Goal: Download file/media

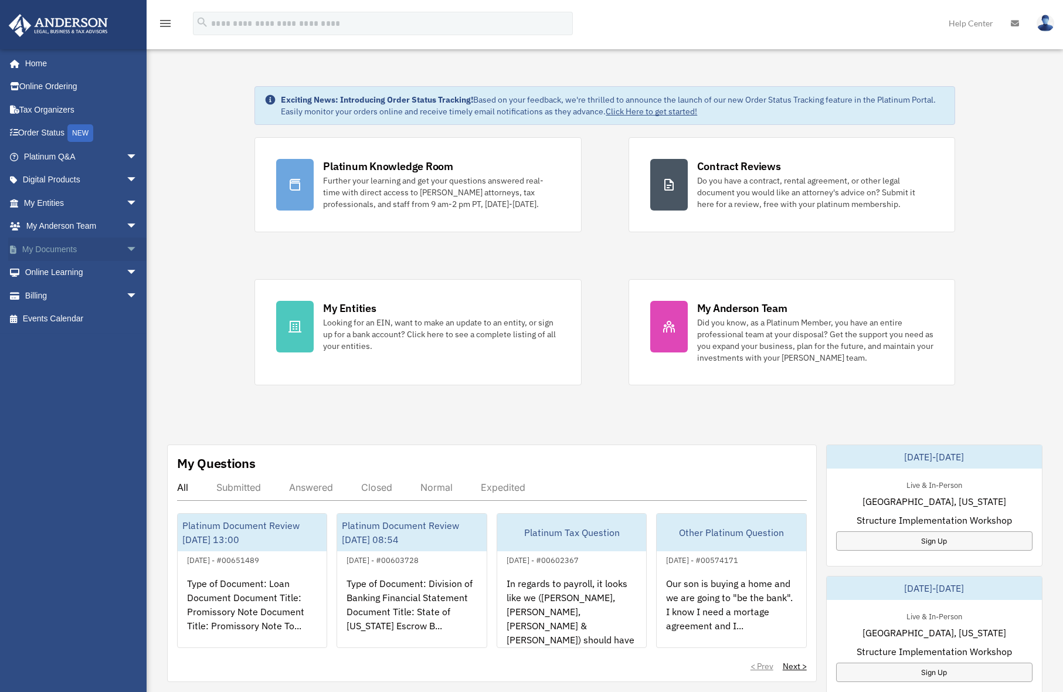
click at [126, 247] on span "arrow_drop_down" at bounding box center [137, 249] width 23 height 24
click at [45, 270] on link "Box" at bounding box center [85, 272] width 139 height 23
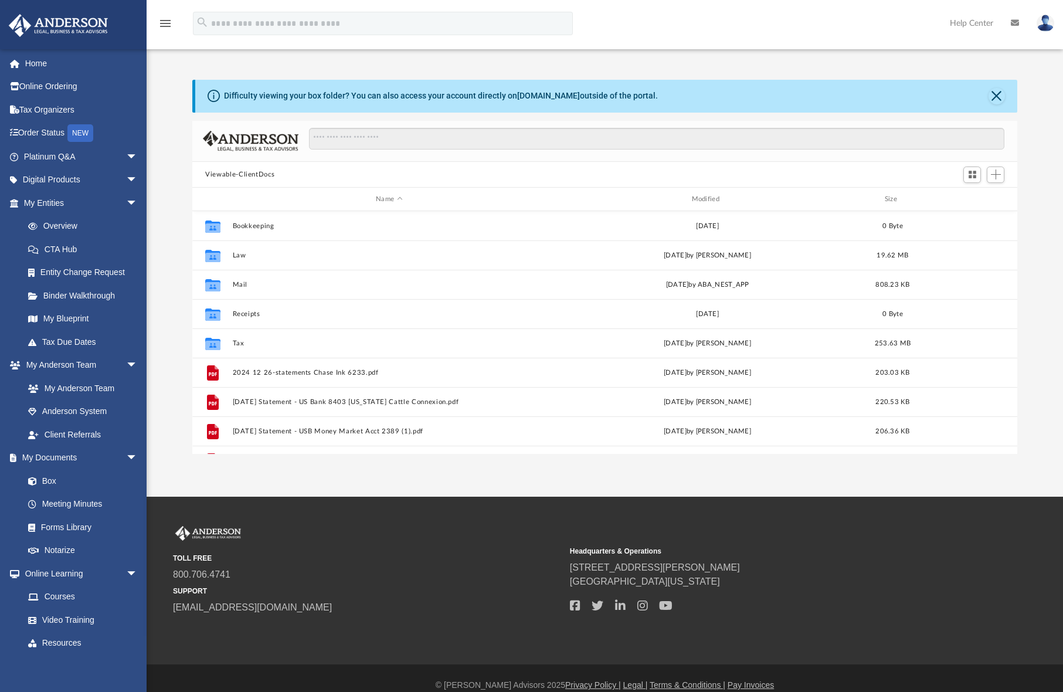
scroll to position [258, 816]
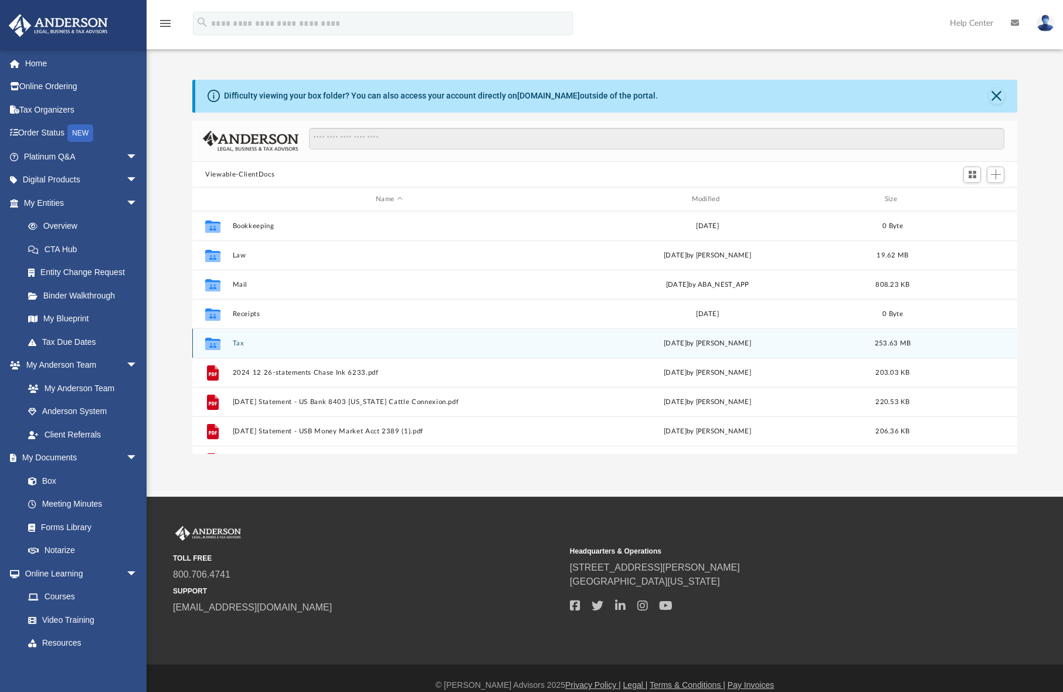
click at [232, 342] on div "Collaborated Folder Tax Fri Aug 29 2025 by Alex Price 253.63 MB" at bounding box center [604, 342] width 825 height 29
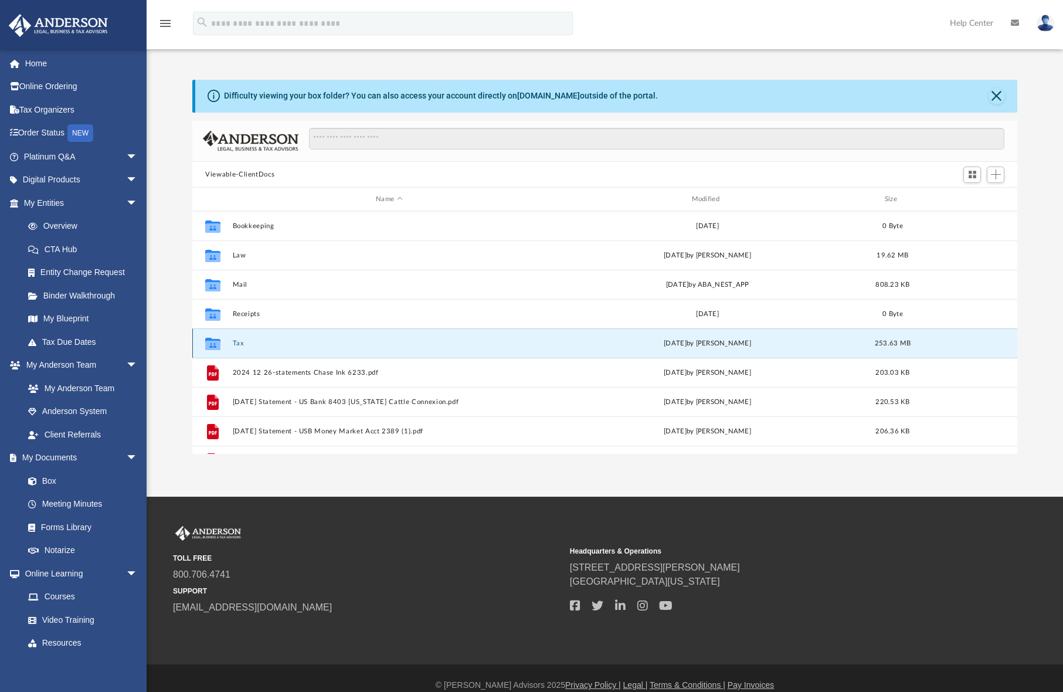
click at [238, 342] on button "Tax" at bounding box center [389, 343] width 313 height 8
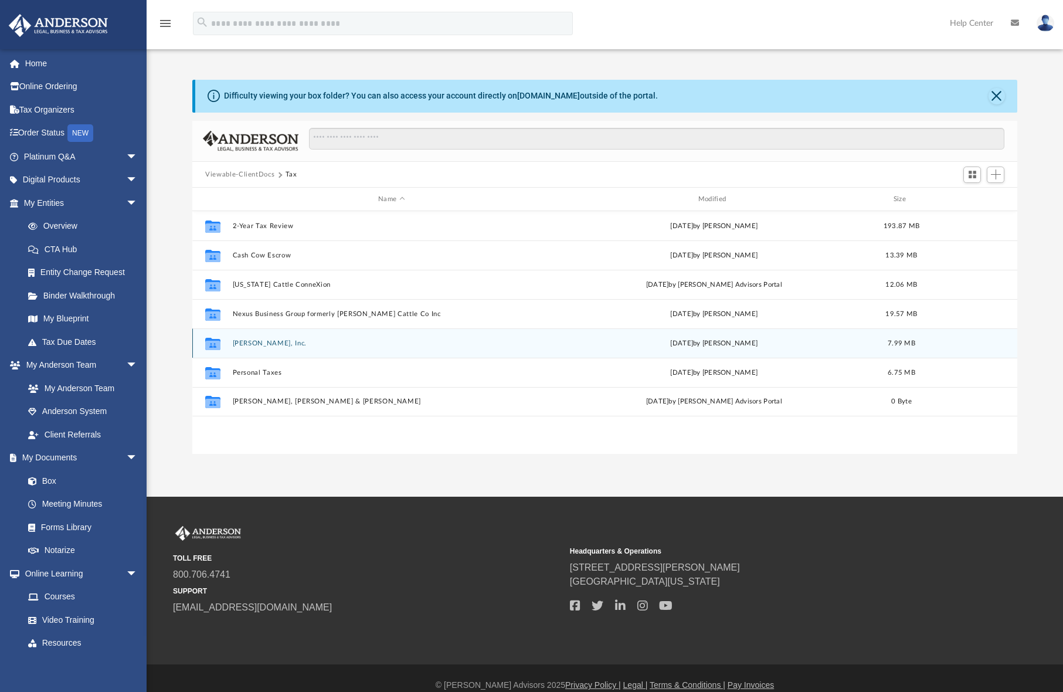
click at [262, 344] on button "Noble Waters, Inc." at bounding box center [392, 343] width 318 height 8
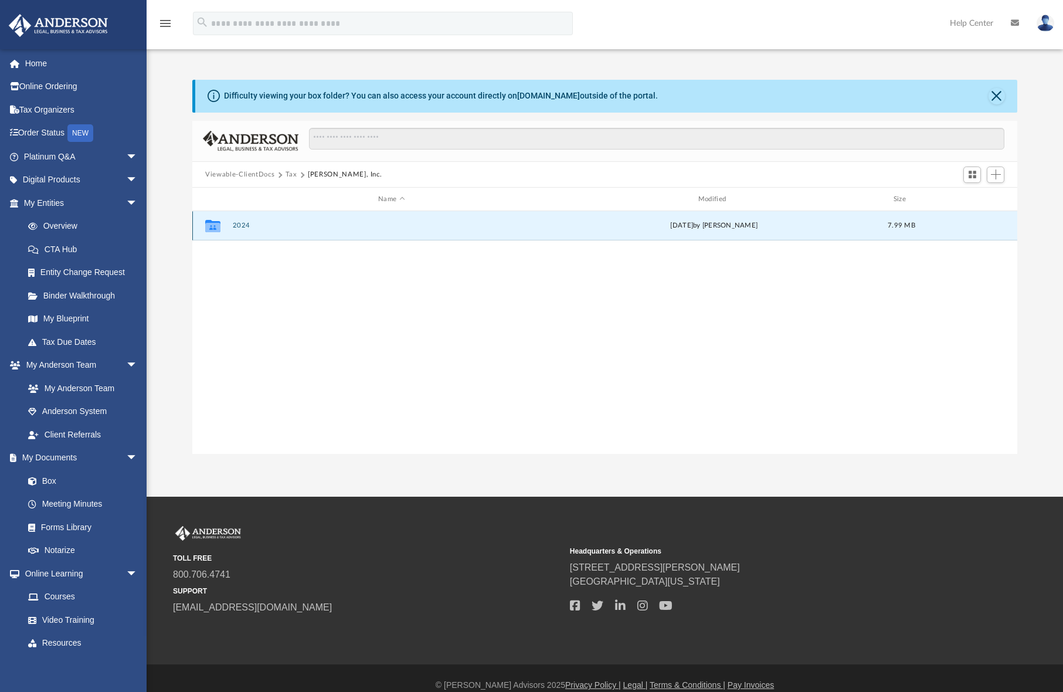
click at [237, 225] on button "2024" at bounding box center [392, 226] width 318 height 8
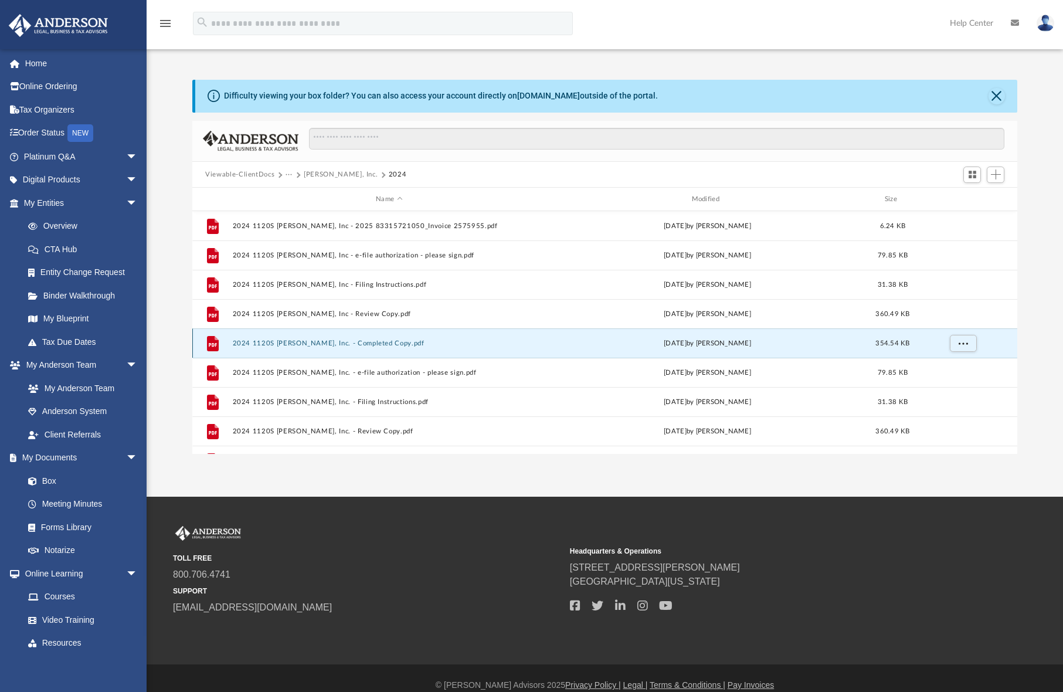
click at [325, 344] on button "2024 1120S Noble Waters, Inc. - Completed Copy.pdf" at bounding box center [389, 343] width 313 height 8
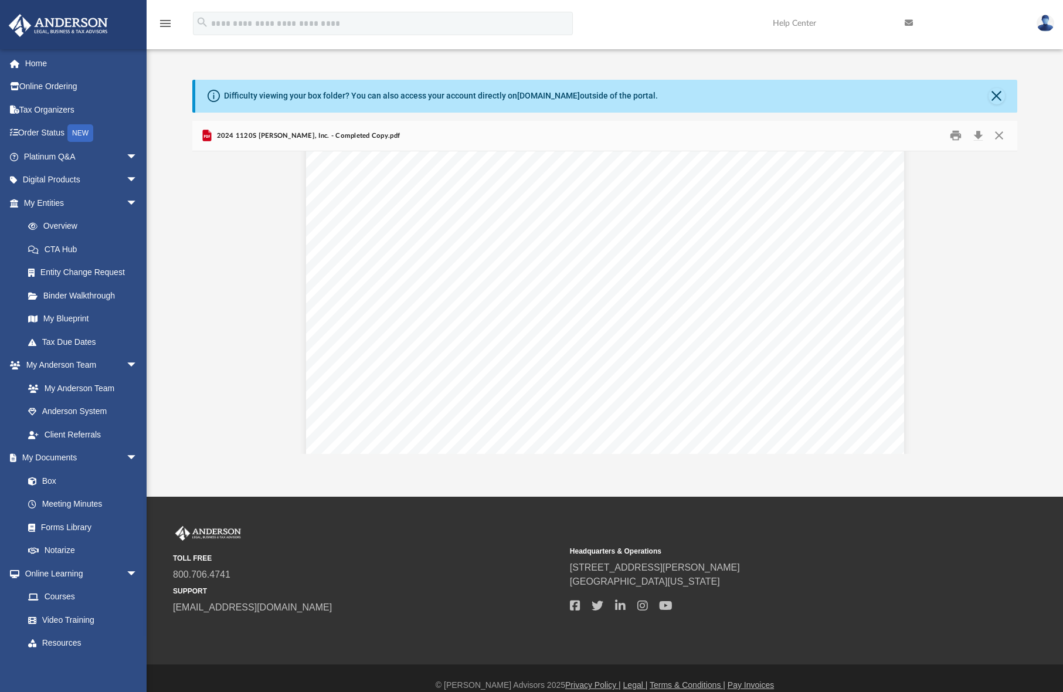
scroll to position [6039, 0]
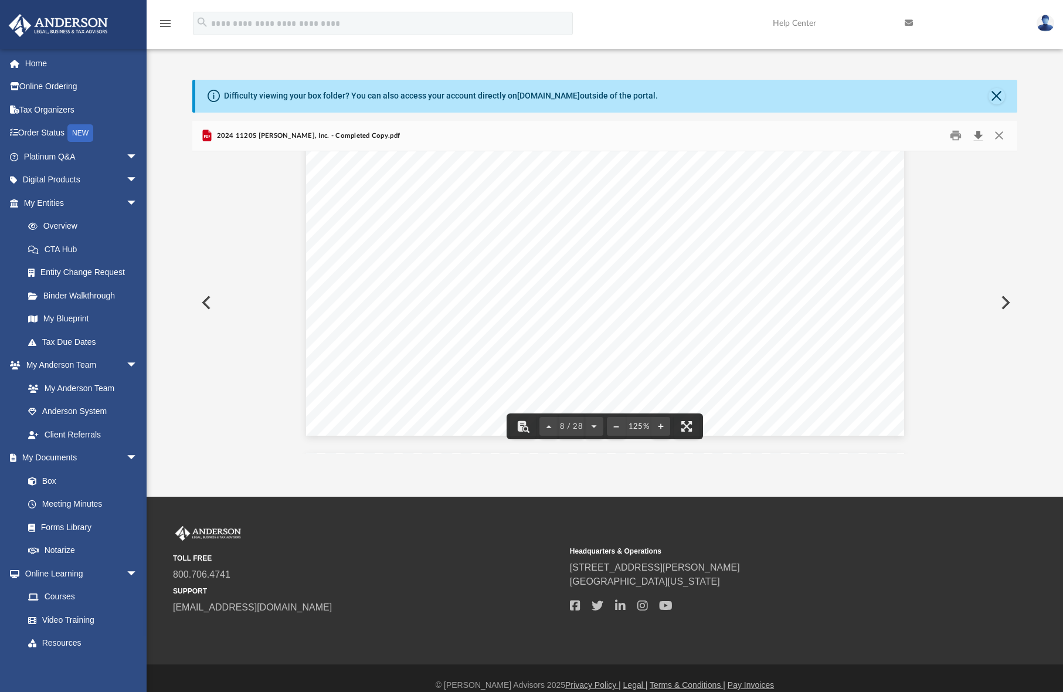
click at [980, 137] on button "Download" at bounding box center [977, 136] width 21 height 18
click at [1001, 137] on button "Close" at bounding box center [998, 136] width 21 height 18
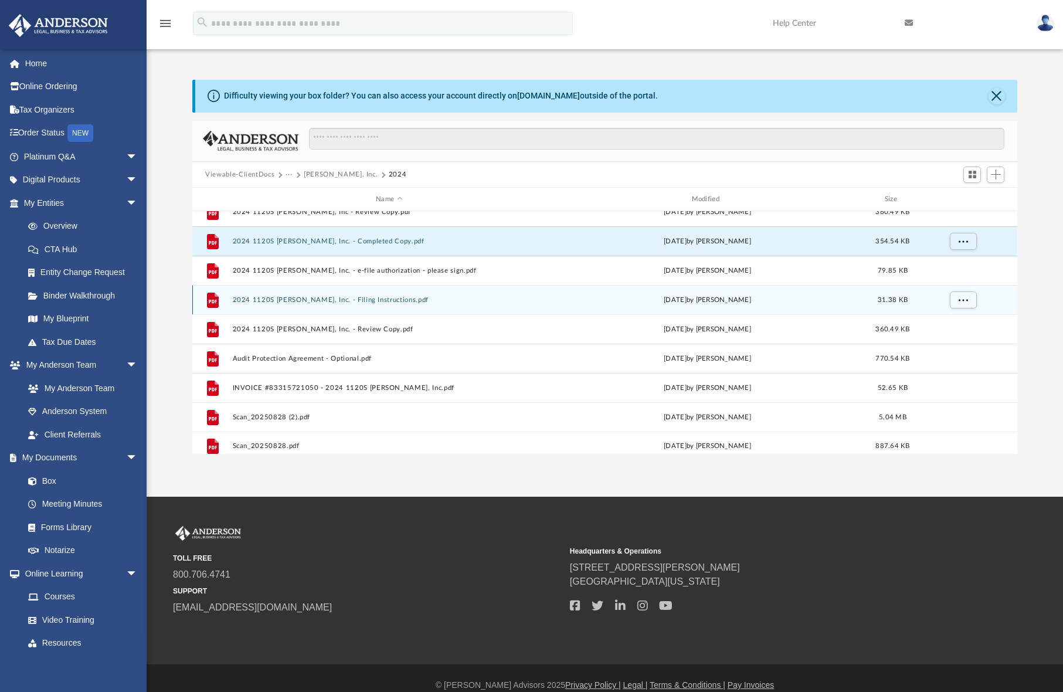
scroll to position [109, 0]
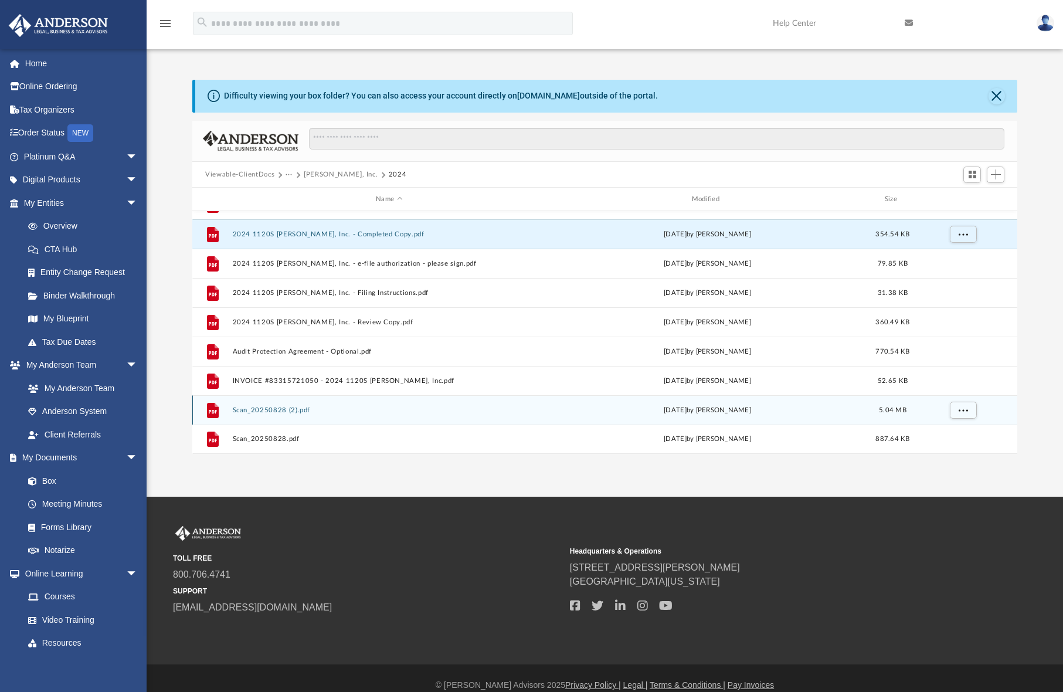
click at [296, 412] on button "Scan_20250828 (2).pdf" at bounding box center [389, 410] width 313 height 8
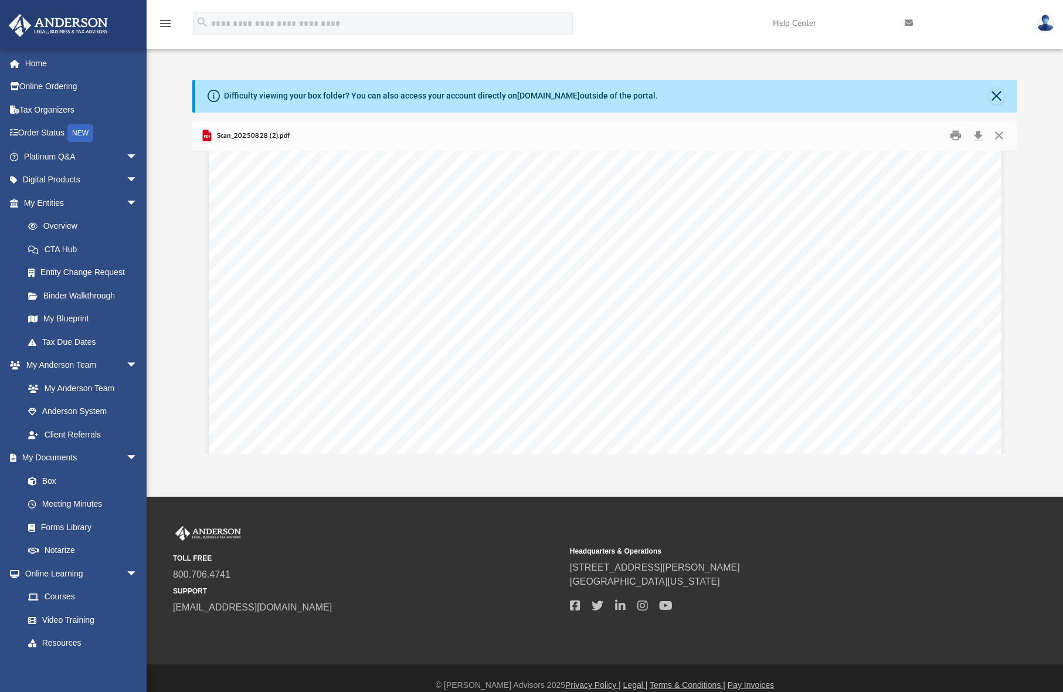
scroll to position [1349, 0]
click at [979, 138] on button "Download" at bounding box center [977, 136] width 21 height 18
click at [1030, 201] on div "Difficulty viewing your box folder? You can also access your account directly o…" at bounding box center [605, 267] width 916 height 375
click at [992, 137] on button "Close" at bounding box center [998, 136] width 21 height 18
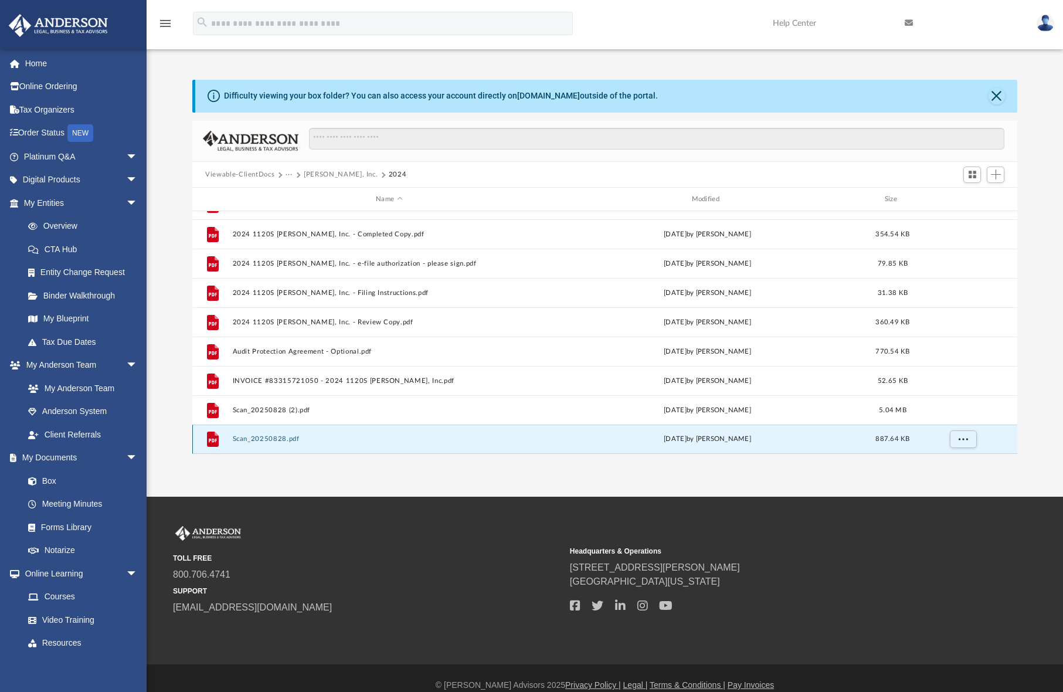
click at [280, 438] on button "Scan_20250828.pdf" at bounding box center [389, 439] width 313 height 8
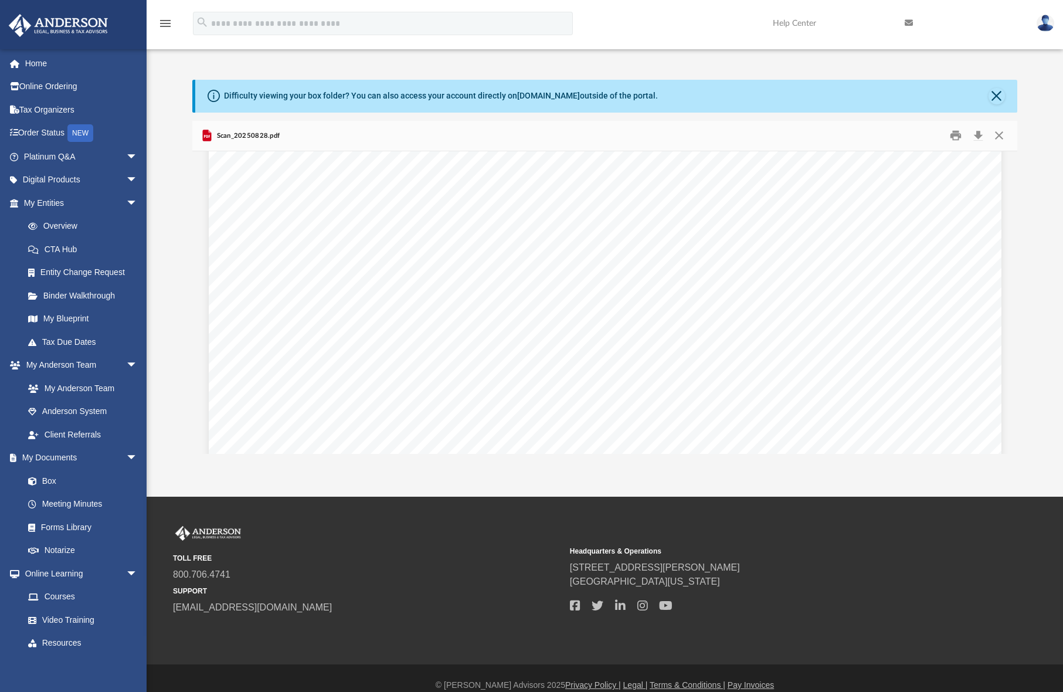
scroll to position [732, 0]
click at [1001, 136] on button "Close" at bounding box center [998, 136] width 21 height 18
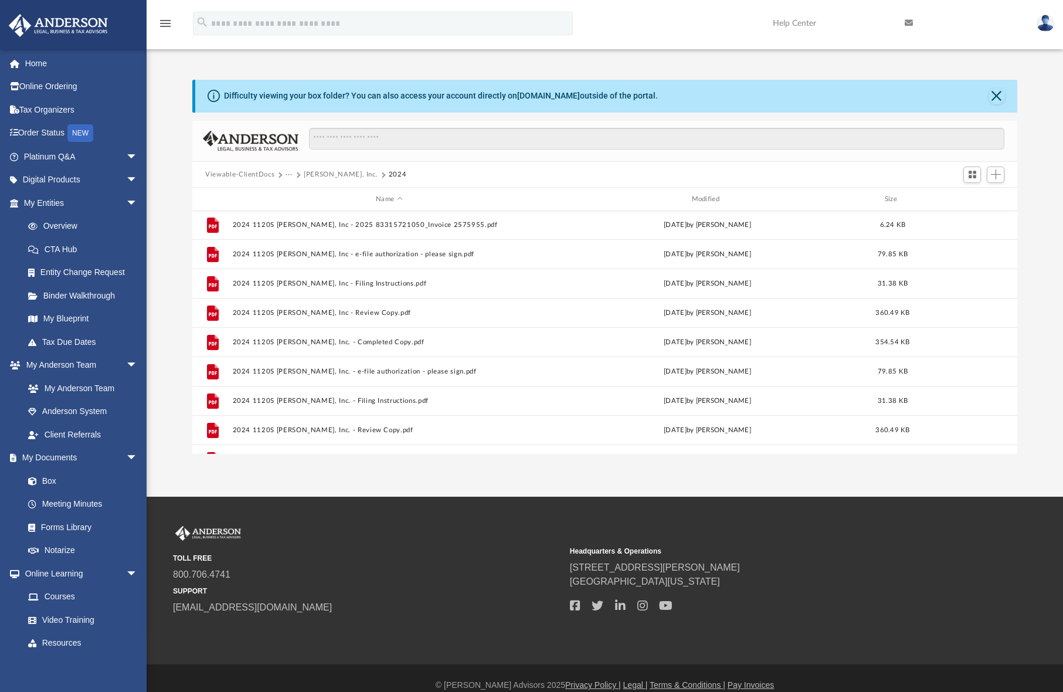
scroll to position [0, 0]
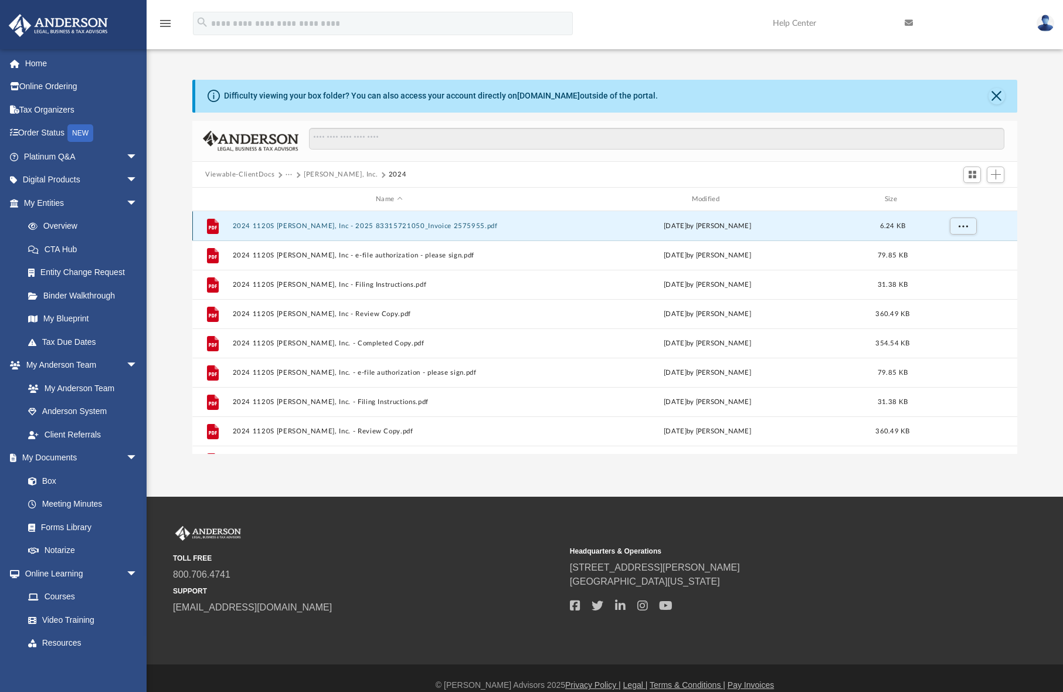
click at [322, 225] on button "2024 1120S Noble Waters, Inc - 2025 83315721050_Invoice 2575955.pdf" at bounding box center [389, 226] width 313 height 8
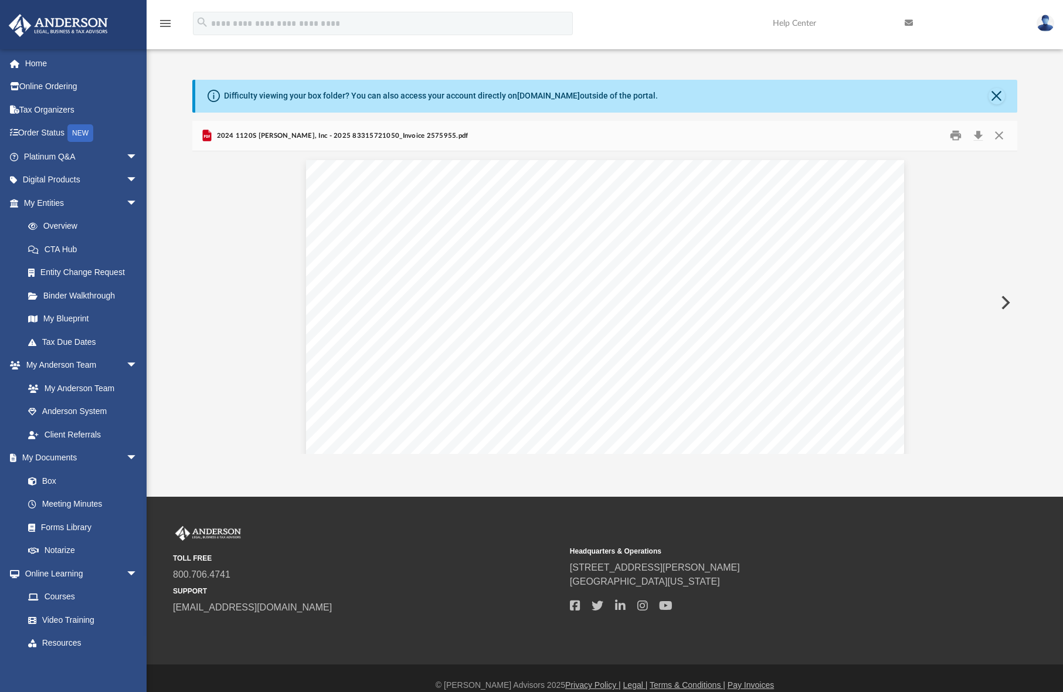
click at [1005, 307] on button "Preview" at bounding box center [1005, 302] width 26 height 33
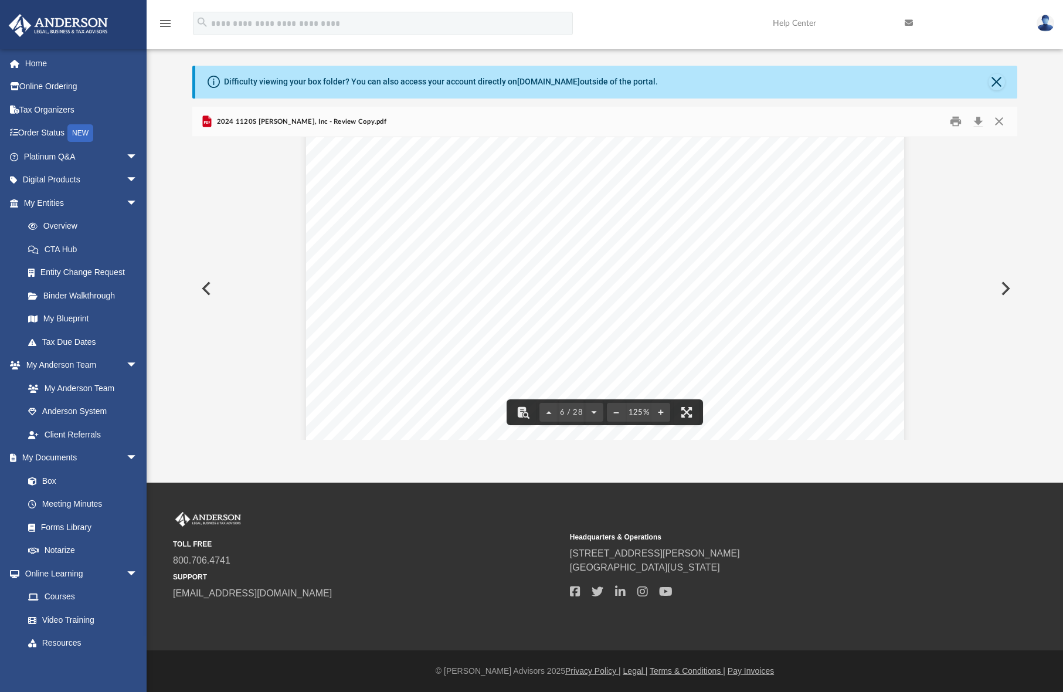
scroll to position [4222, 0]
click at [1001, 288] on button "Preview" at bounding box center [1005, 288] width 26 height 33
click at [1002, 287] on button "Preview" at bounding box center [1005, 288] width 26 height 33
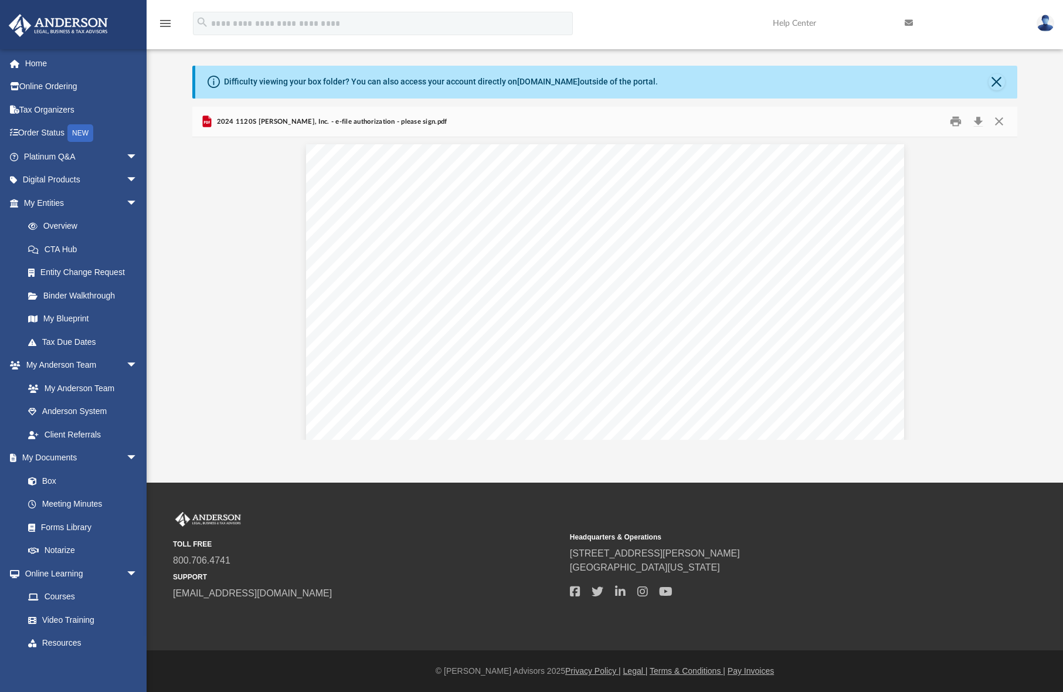
scroll to position [0, 0]
click at [1002, 286] on button "Preview" at bounding box center [1005, 288] width 26 height 33
click at [1000, 285] on button "Preview" at bounding box center [1005, 288] width 26 height 33
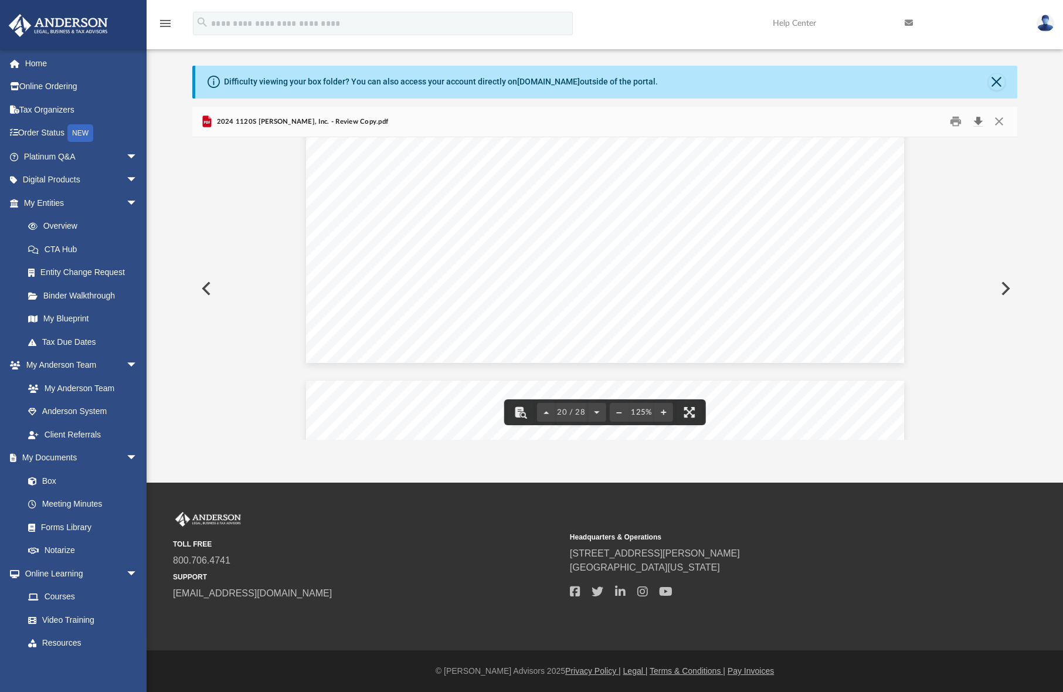
click at [981, 122] on button "Download" at bounding box center [977, 122] width 21 height 18
click at [1006, 293] on button "Preview" at bounding box center [1005, 288] width 26 height 33
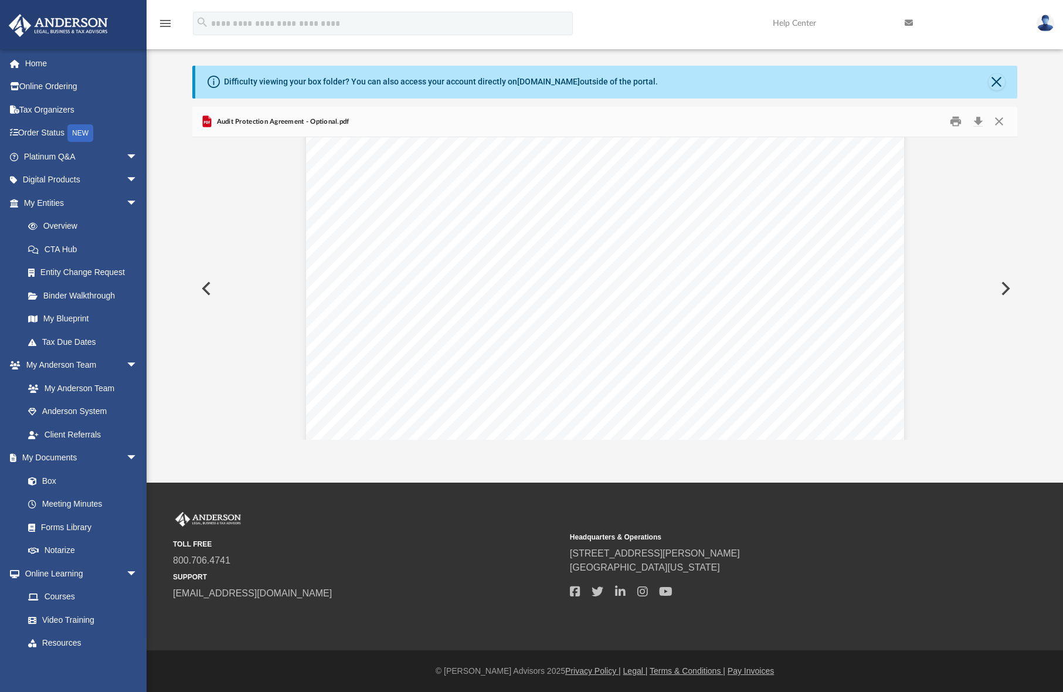
scroll to position [293, 0]
click at [1006, 291] on button "Preview" at bounding box center [1005, 288] width 26 height 33
click at [1000, 288] on button "Preview" at bounding box center [1005, 288] width 26 height 33
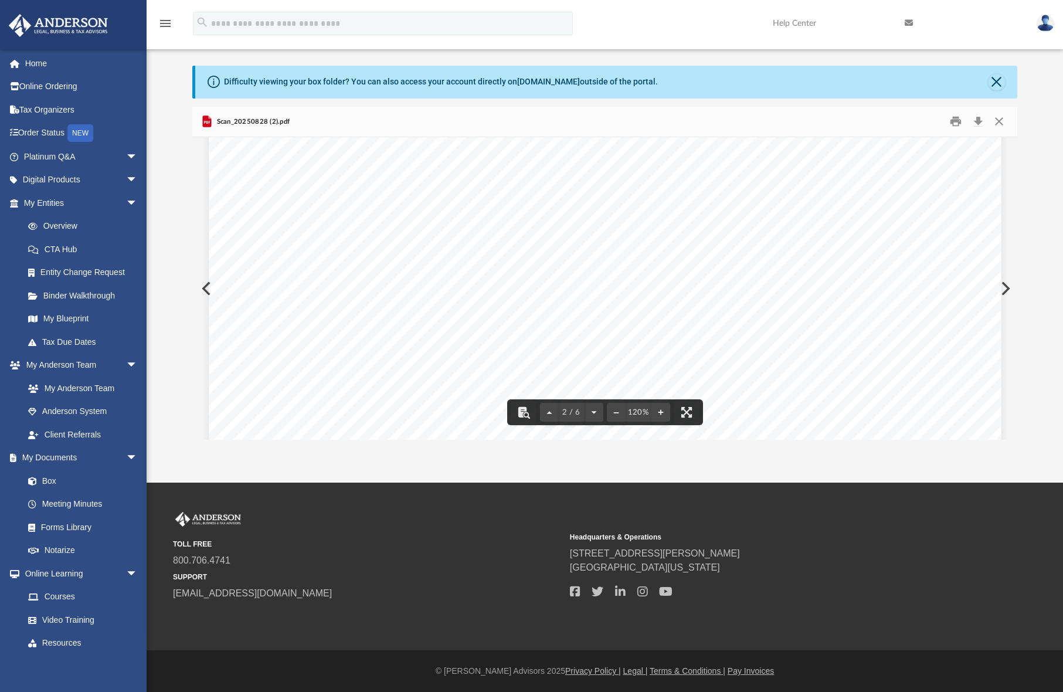
click at [1000, 289] on button "Preview" at bounding box center [1005, 288] width 26 height 33
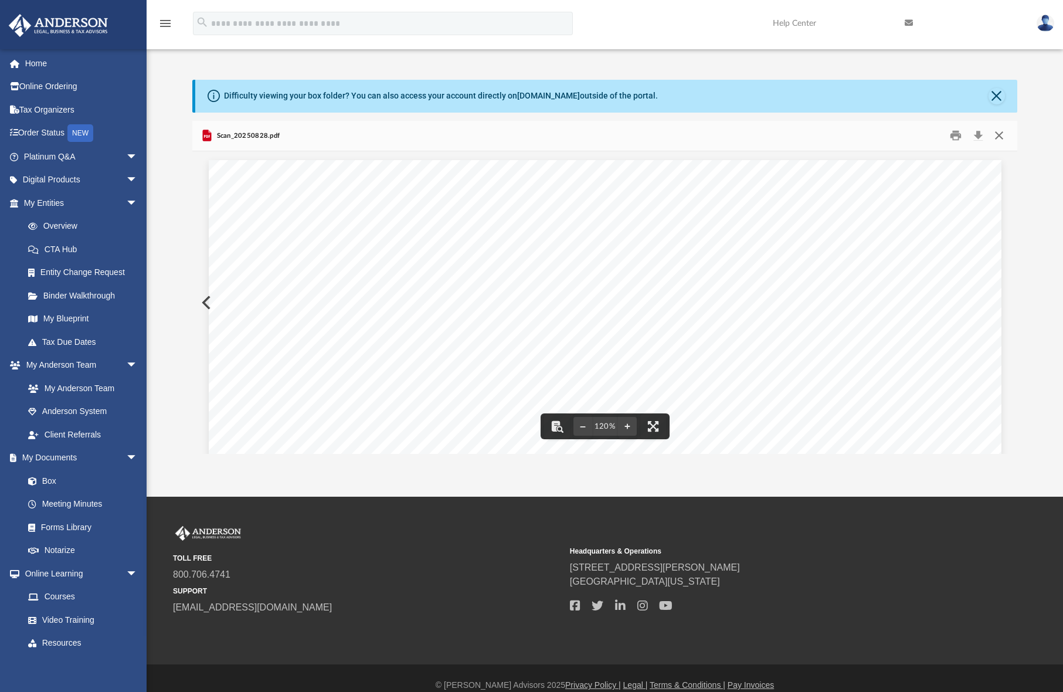
click at [999, 134] on button "Close" at bounding box center [998, 136] width 21 height 18
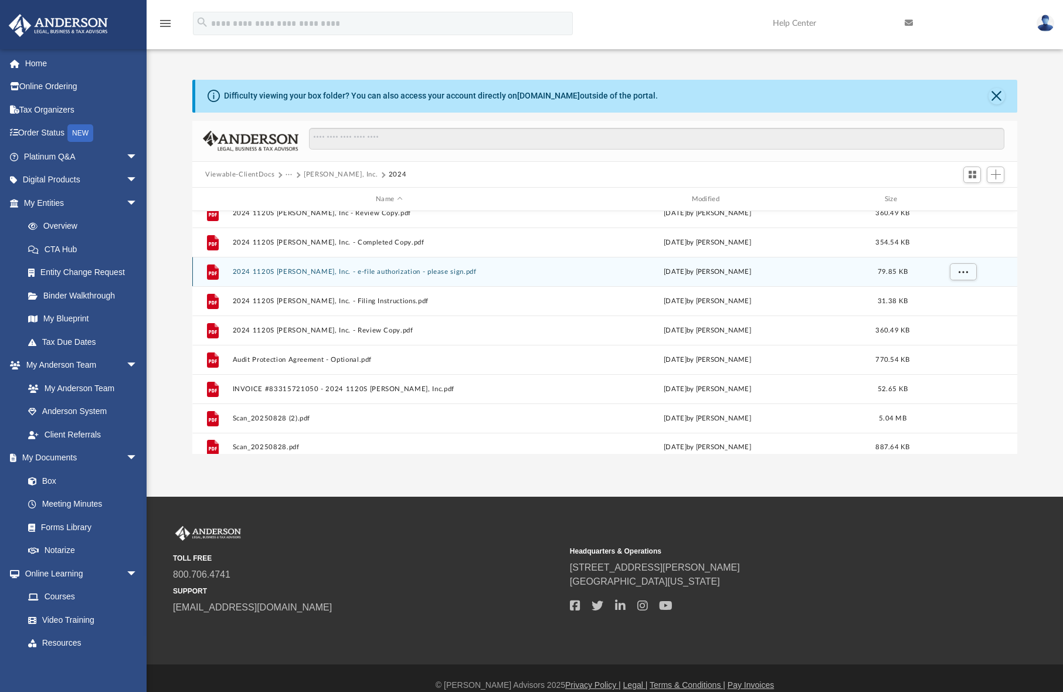
scroll to position [109, 0]
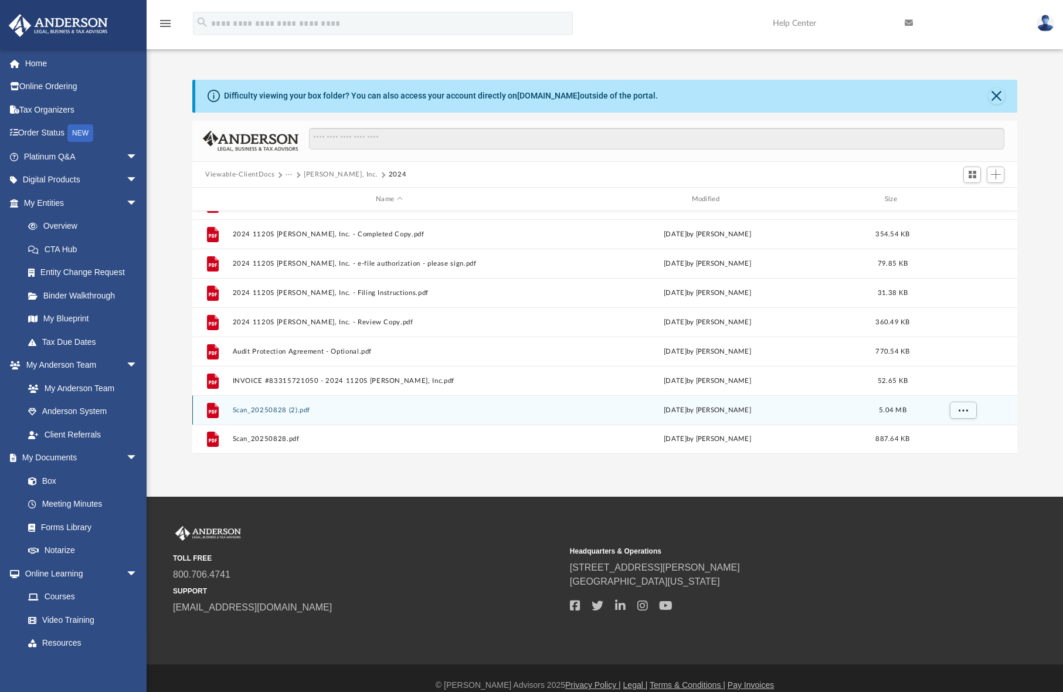
click at [266, 410] on button "Scan_20250828 (2).pdf" at bounding box center [389, 410] width 313 height 8
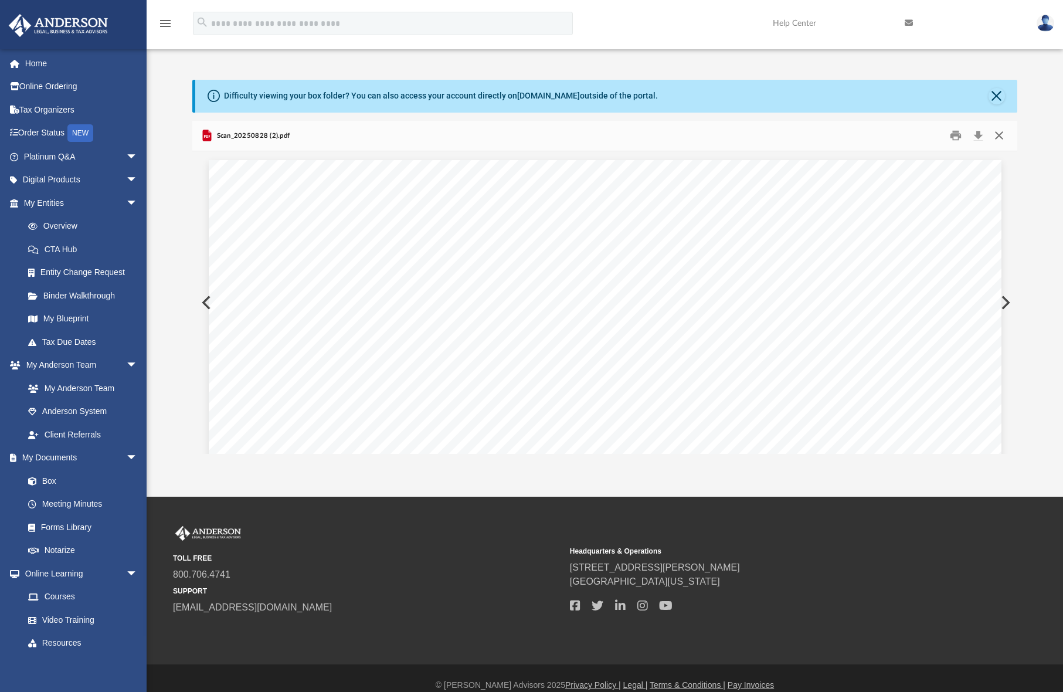
scroll to position [1035, 0]
click at [1001, 137] on button "Close" at bounding box center [998, 136] width 21 height 18
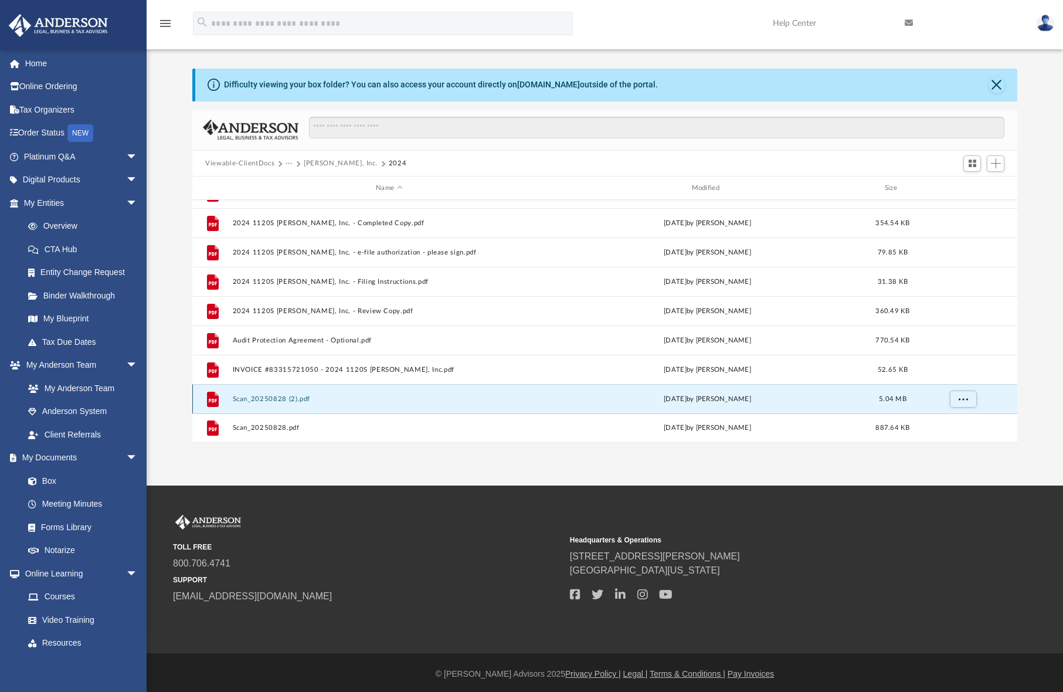
scroll to position [14, 0]
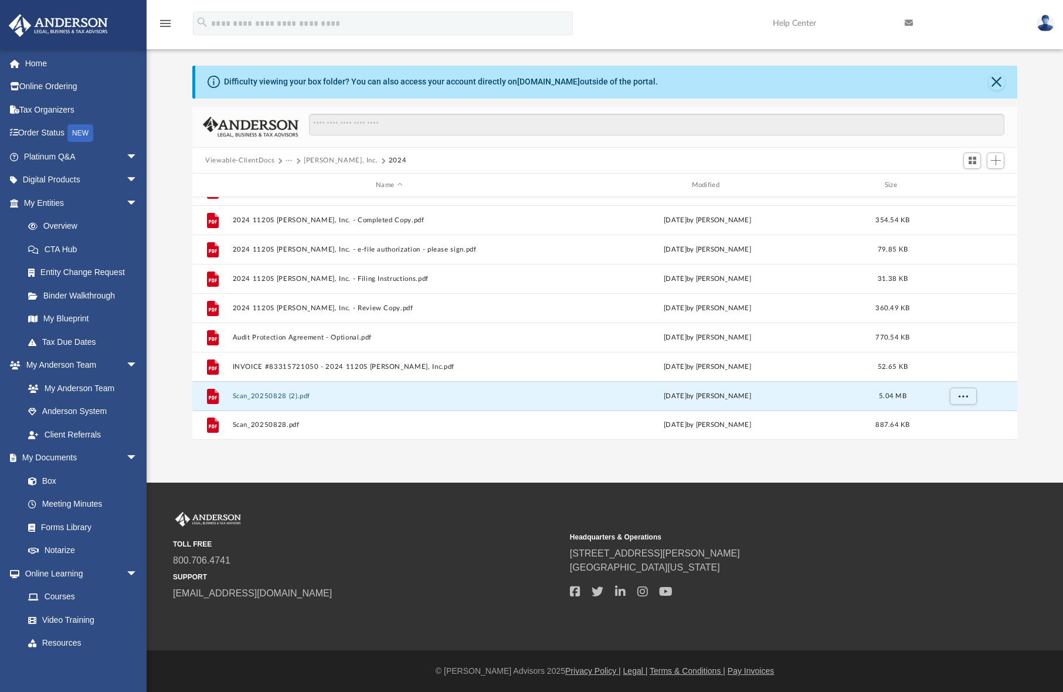
click at [220, 162] on button "Viewable-ClientDocs" at bounding box center [239, 160] width 69 height 11
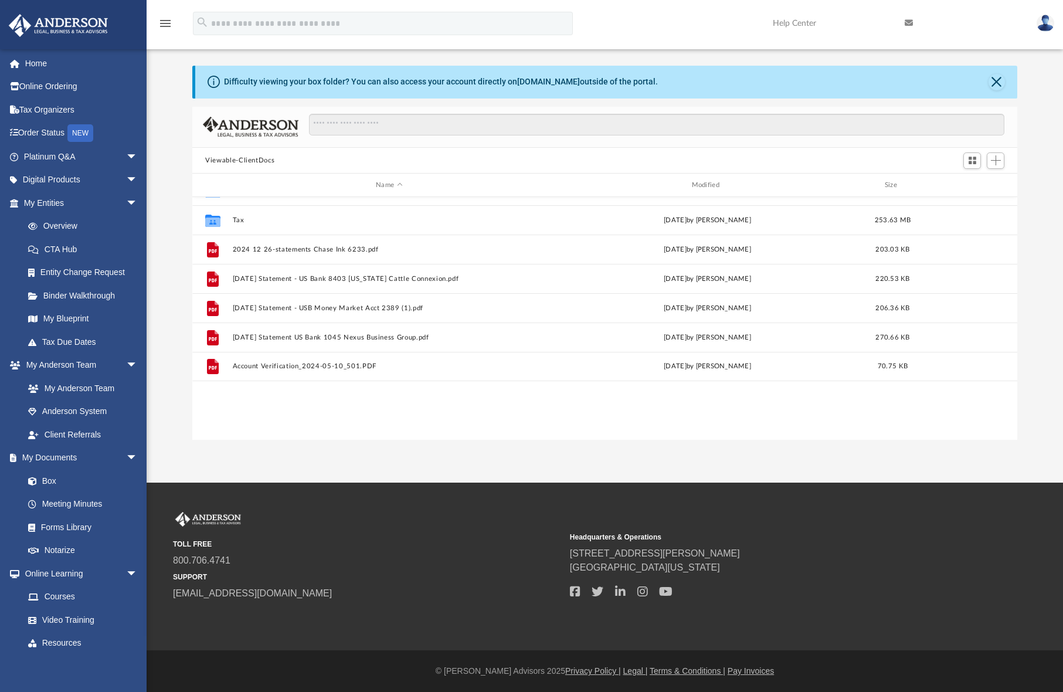
scroll to position [0, 0]
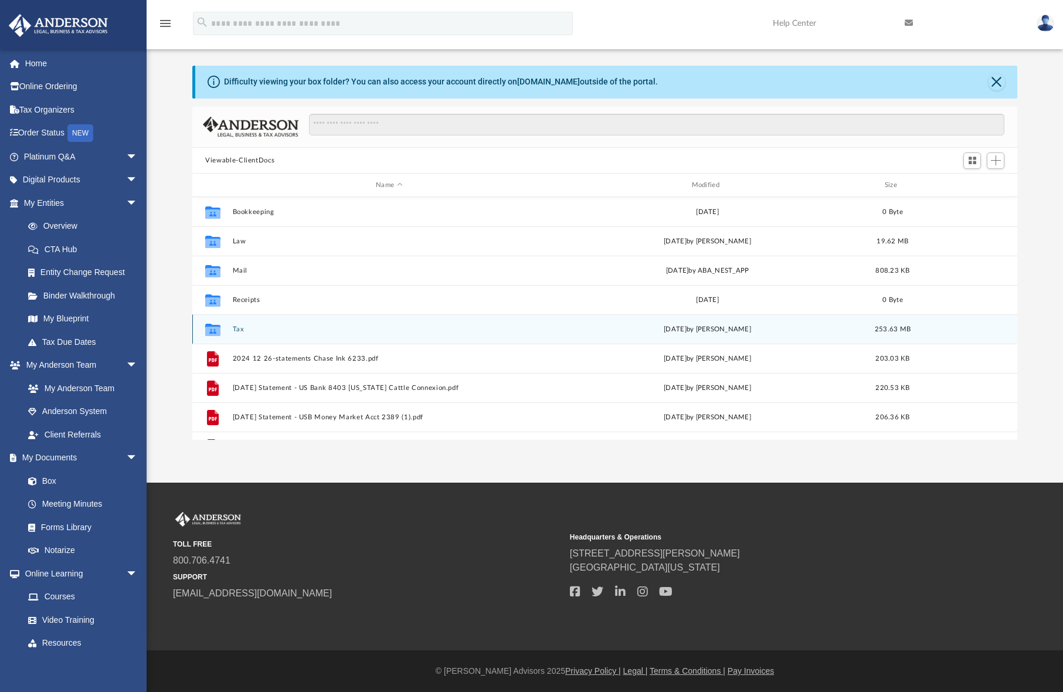
click at [239, 330] on button "Tax" at bounding box center [389, 329] width 313 height 8
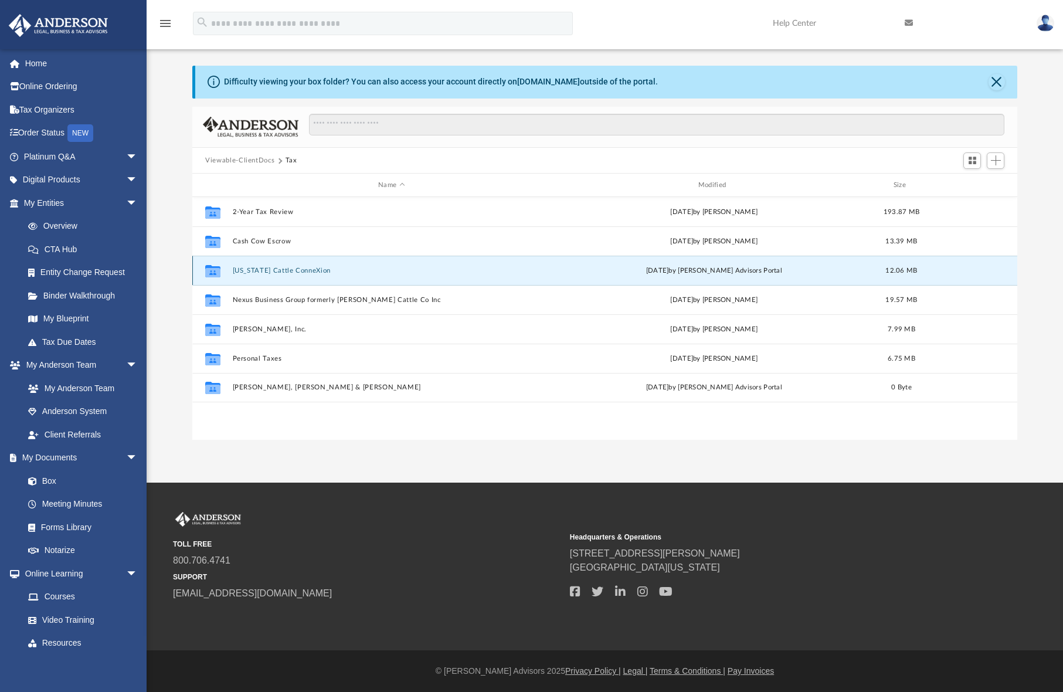
click at [263, 270] on button "Montana Cattle ConneXion" at bounding box center [392, 271] width 318 height 8
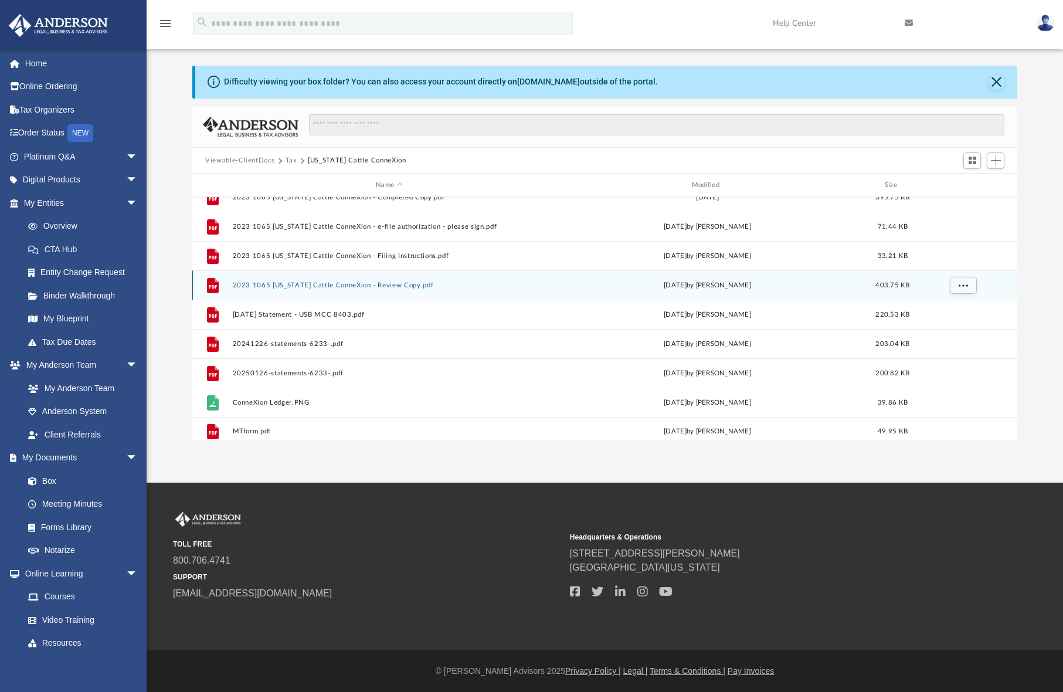
scroll to position [109, 0]
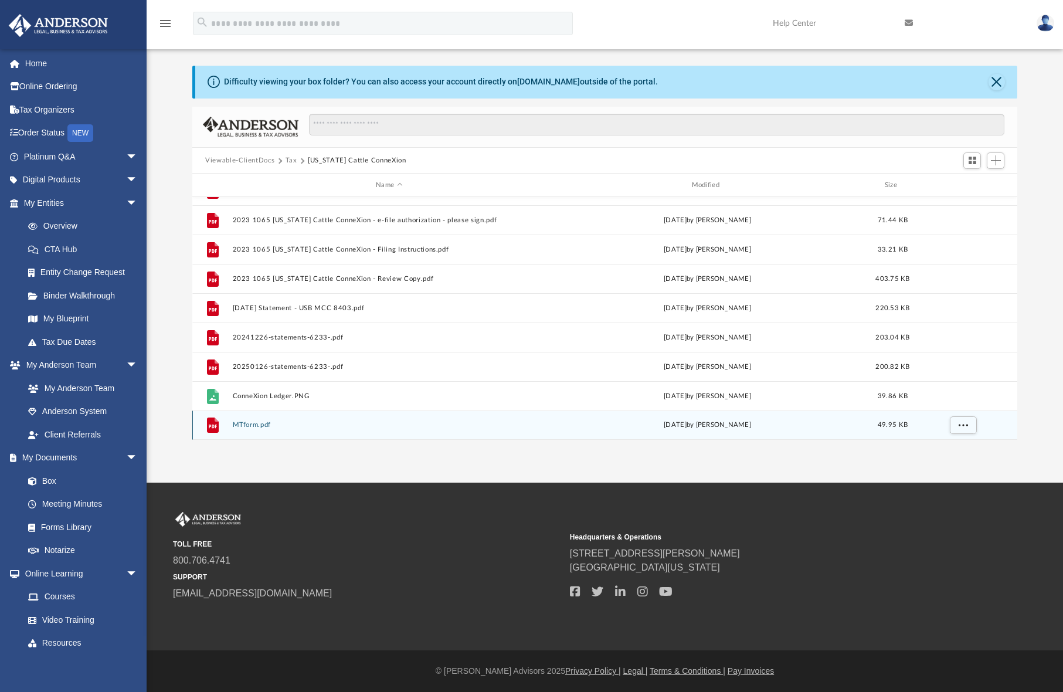
click at [241, 421] on button "MTform.pdf" at bounding box center [389, 425] width 313 height 8
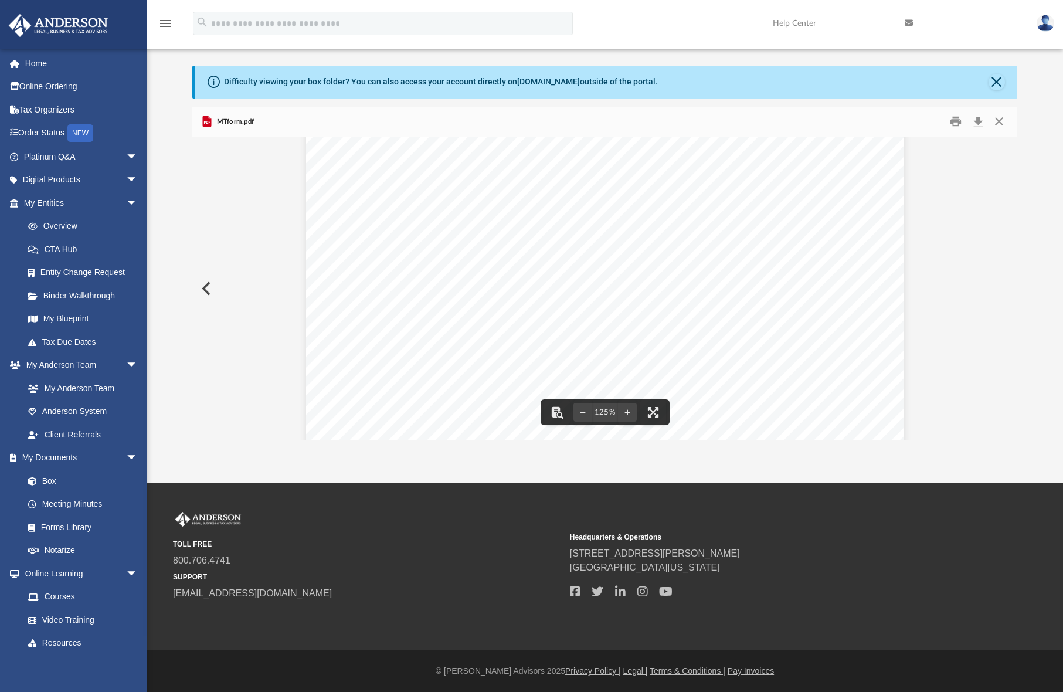
scroll to position [59, 0]
click at [993, 123] on button "Close" at bounding box center [998, 122] width 21 height 18
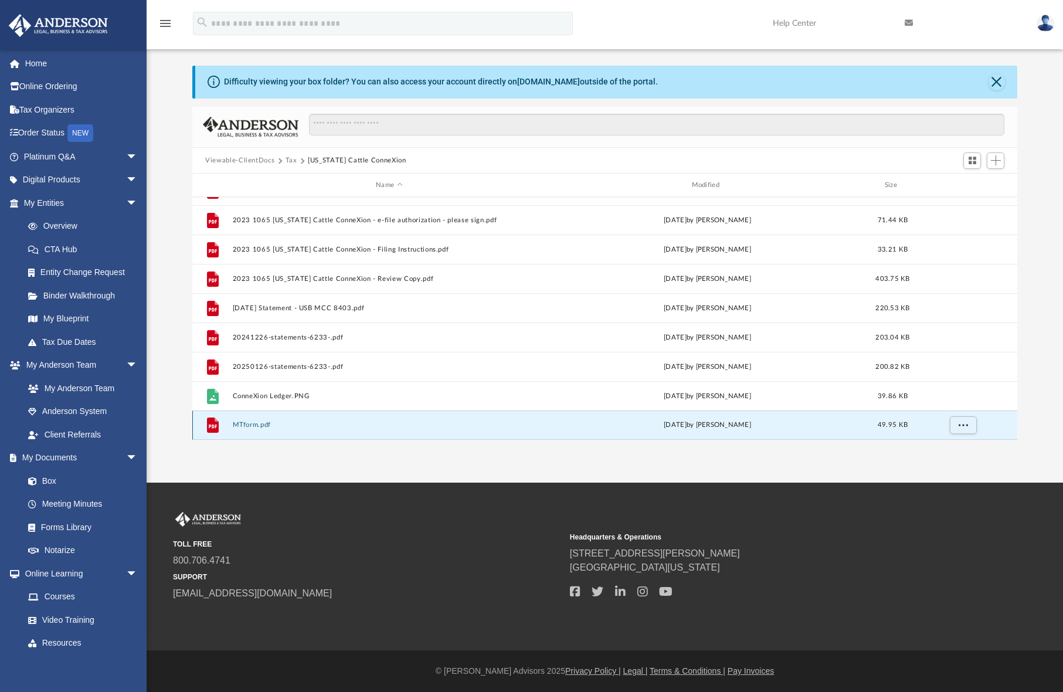
click at [248, 424] on button "MTform.pdf" at bounding box center [389, 425] width 313 height 8
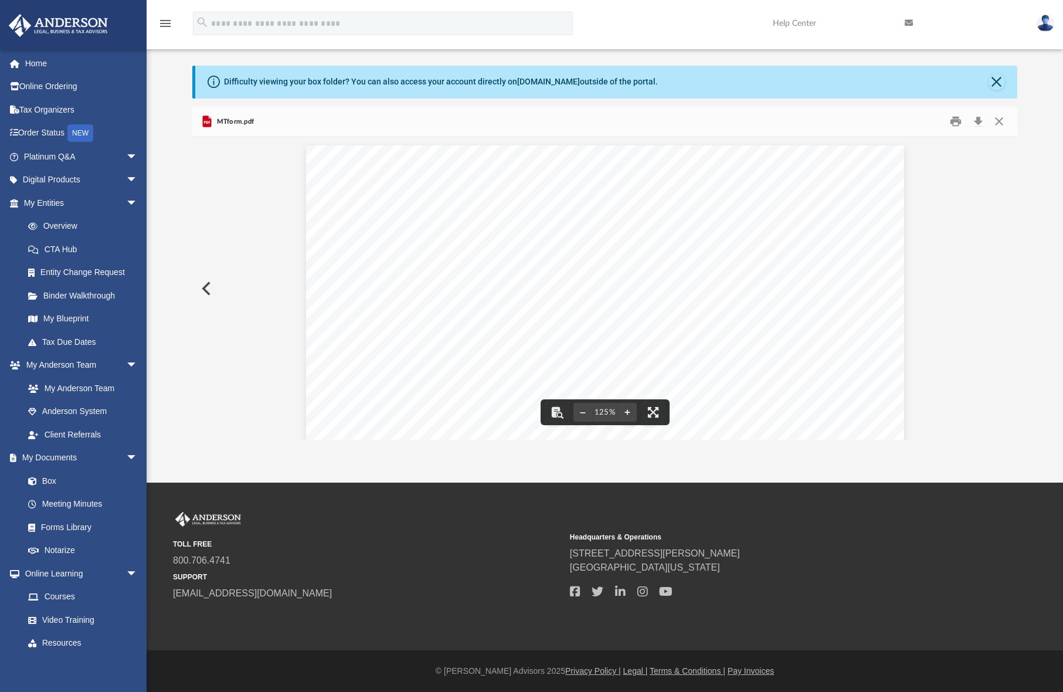
scroll to position [0, 0]
click at [998, 121] on button "Close" at bounding box center [998, 122] width 21 height 18
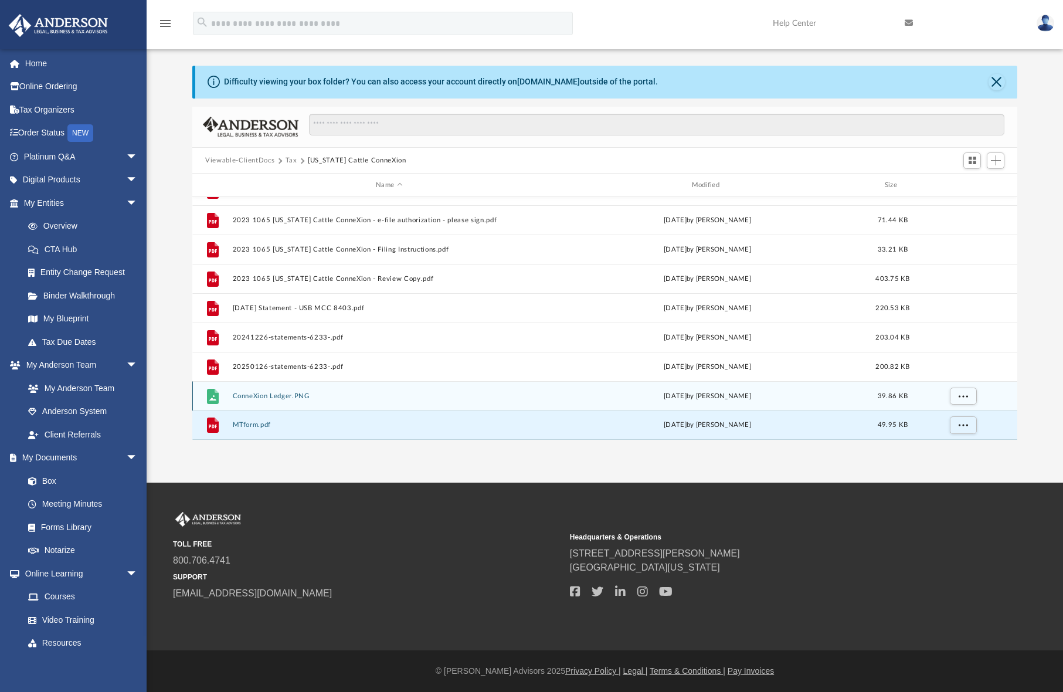
click at [263, 394] on button "ConneXion Ledger.PNG" at bounding box center [389, 396] width 313 height 8
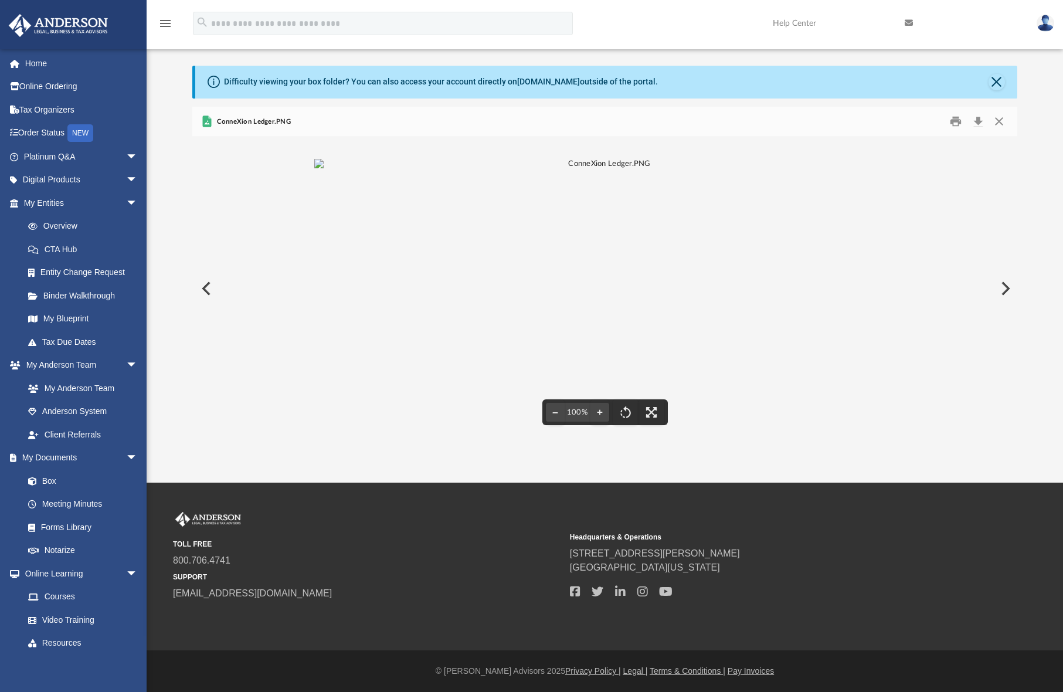
click at [206, 291] on button "Preview" at bounding box center [205, 288] width 26 height 33
click at [203, 288] on button "Preview" at bounding box center [205, 288] width 26 height 33
click at [997, 124] on button "Close" at bounding box center [998, 122] width 21 height 18
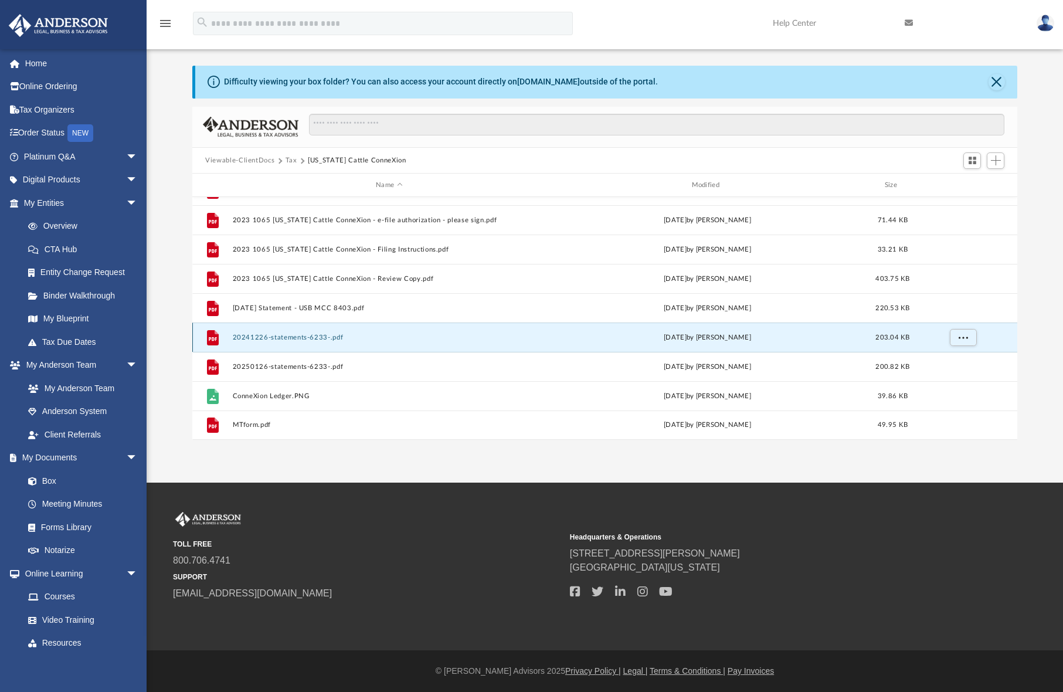
click at [291, 338] on button "20241226-statements-6233-.pdf" at bounding box center [389, 338] width 313 height 8
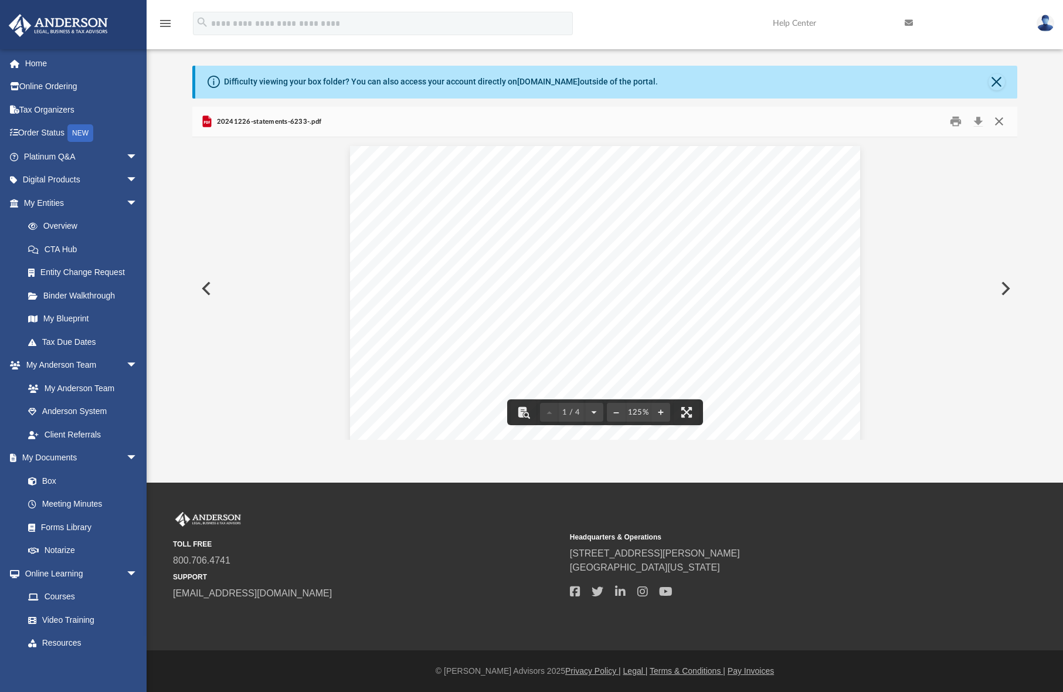
click at [997, 123] on button "Close" at bounding box center [998, 122] width 21 height 18
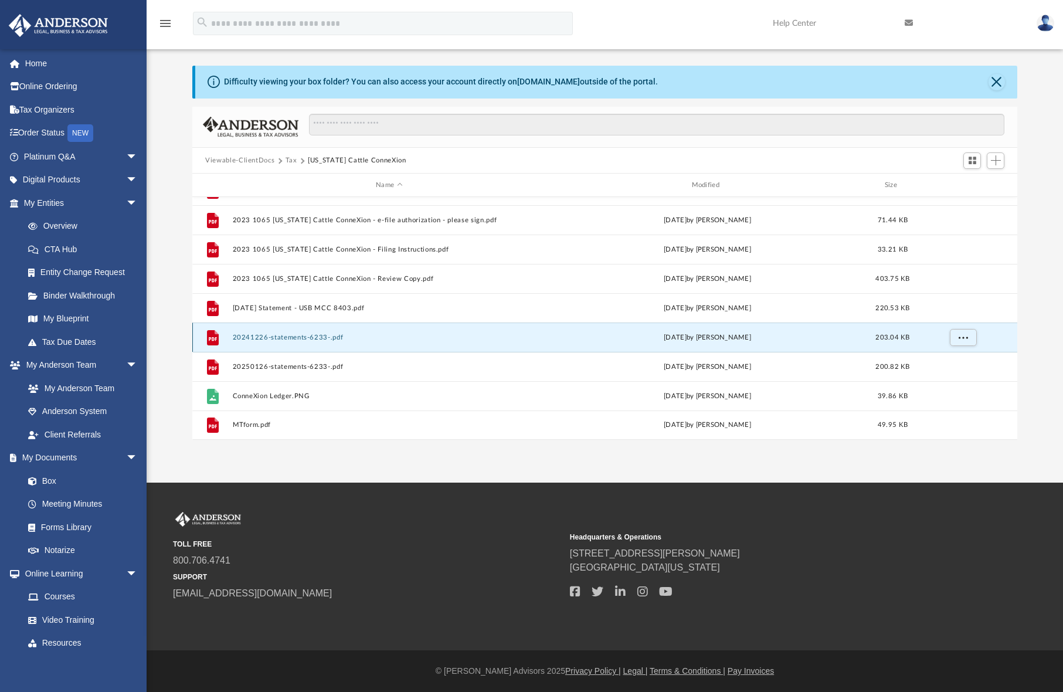
click at [293, 340] on button "20241226-statements-6233-.pdf" at bounding box center [389, 338] width 313 height 8
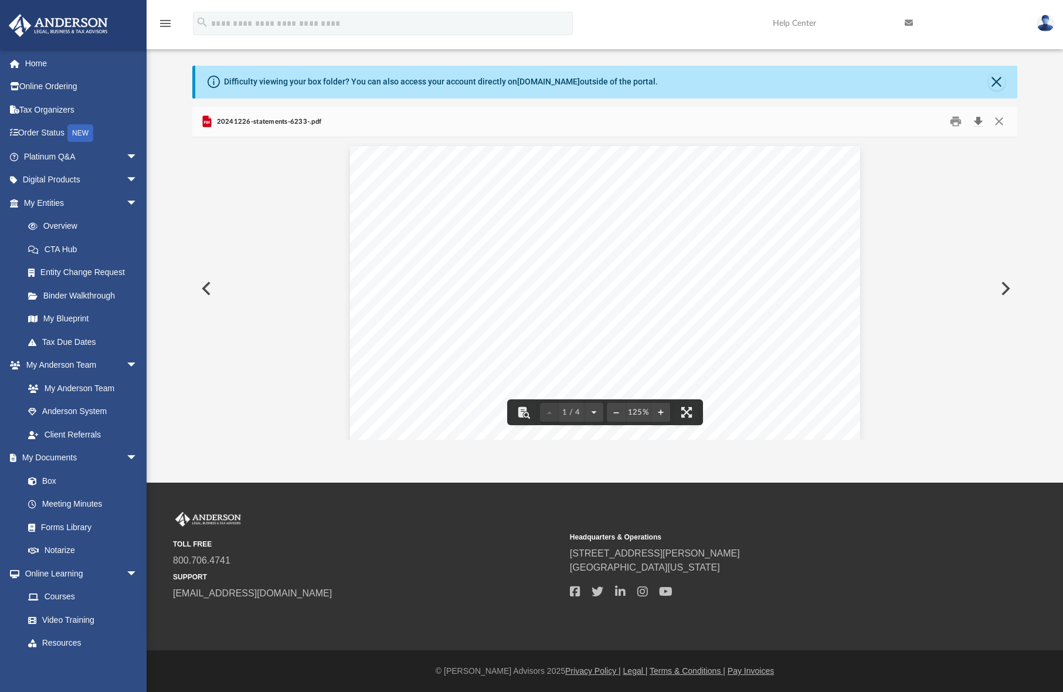
click at [979, 122] on button "Download" at bounding box center [977, 122] width 21 height 18
click at [1006, 281] on button "Preview" at bounding box center [1005, 288] width 26 height 33
click at [977, 125] on button "Download" at bounding box center [977, 122] width 21 height 18
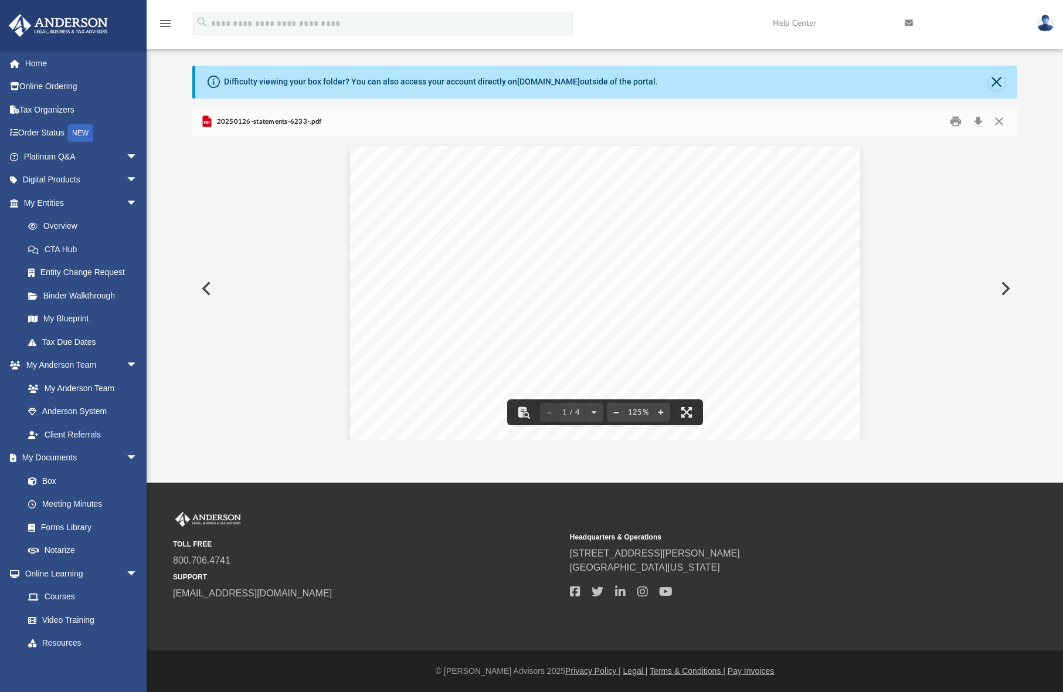
click at [1001, 287] on button "Preview" at bounding box center [1005, 288] width 26 height 33
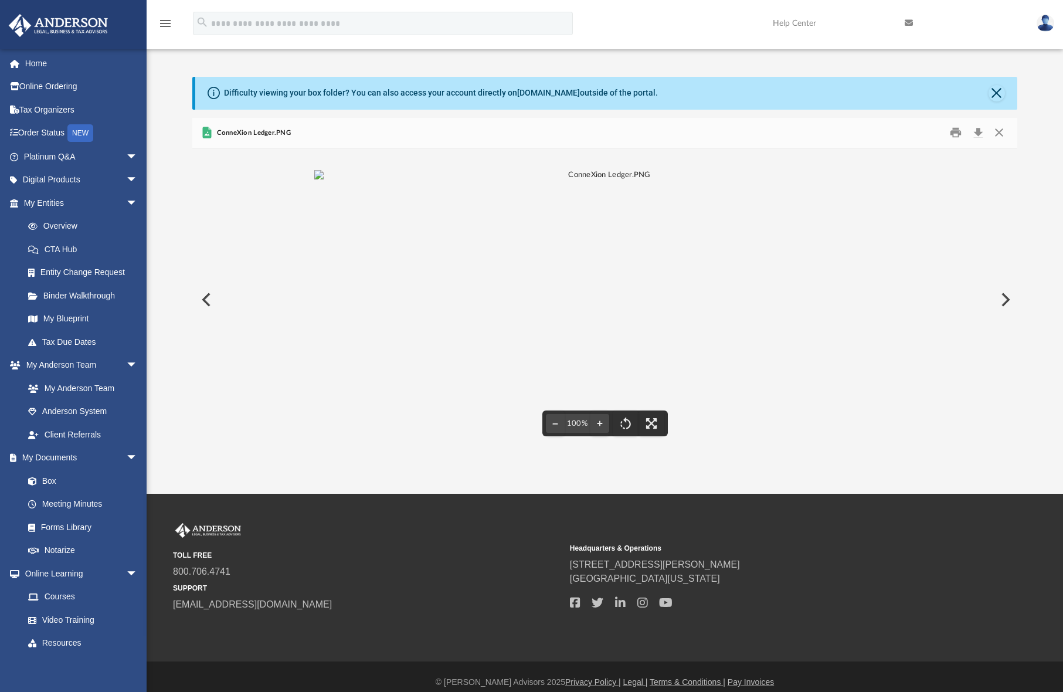
scroll to position [0, 0]
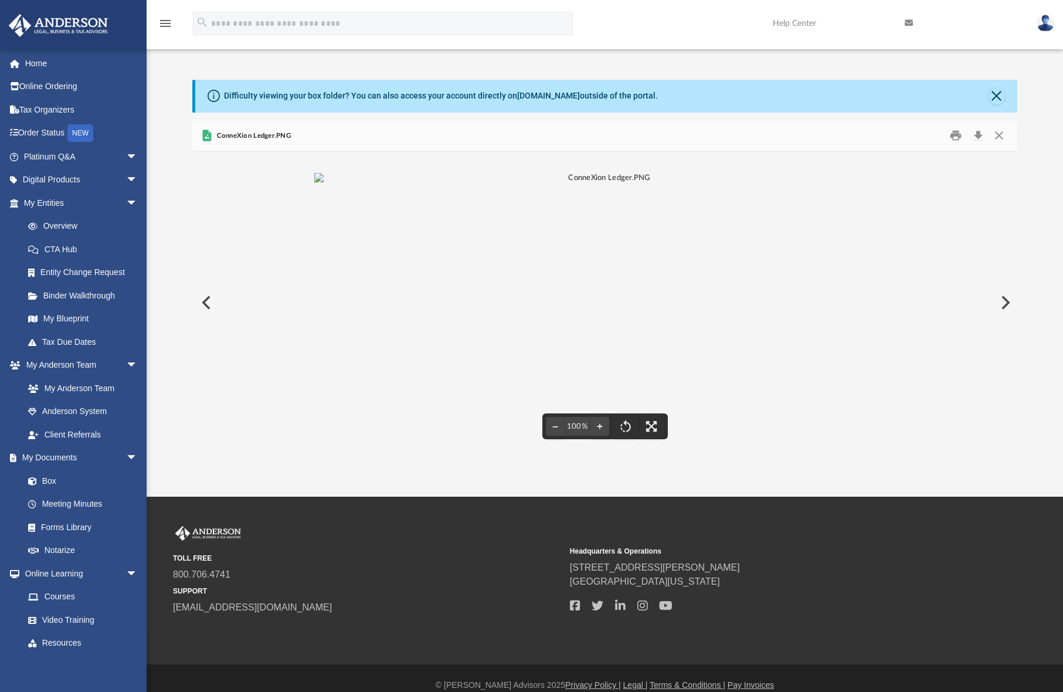
click at [206, 304] on button "Preview" at bounding box center [205, 302] width 26 height 33
click at [976, 139] on button "Download" at bounding box center [977, 136] width 21 height 18
click at [202, 303] on button "Preview" at bounding box center [205, 302] width 26 height 33
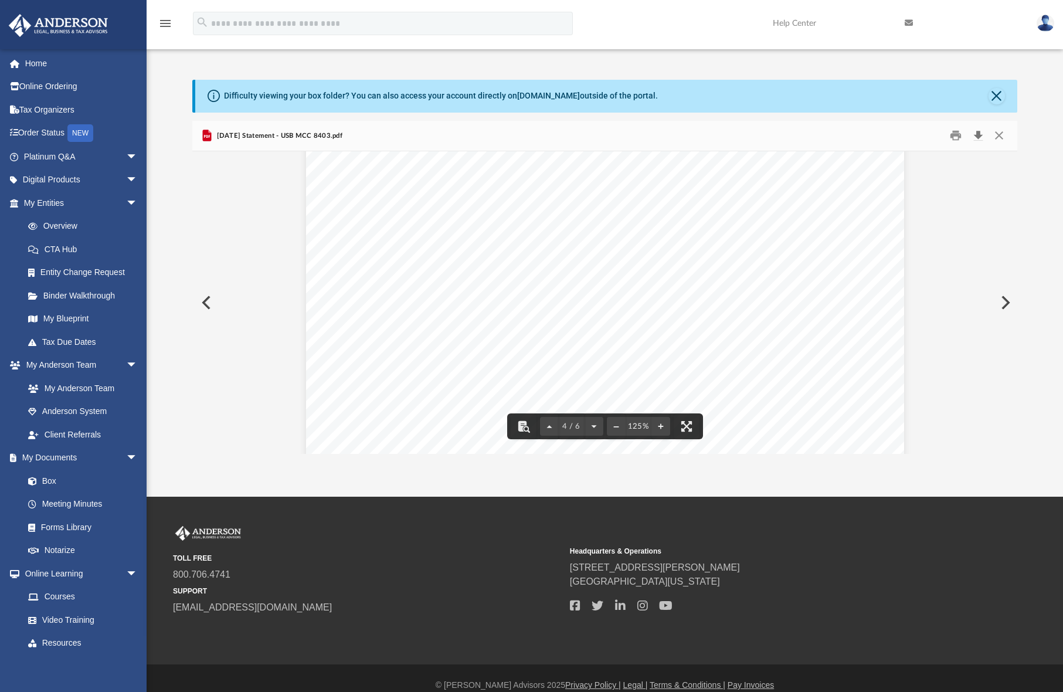
click at [979, 135] on button "Download" at bounding box center [977, 136] width 21 height 18
click at [206, 305] on button "Preview" at bounding box center [205, 302] width 26 height 33
click at [1003, 135] on button "Close" at bounding box center [998, 136] width 21 height 18
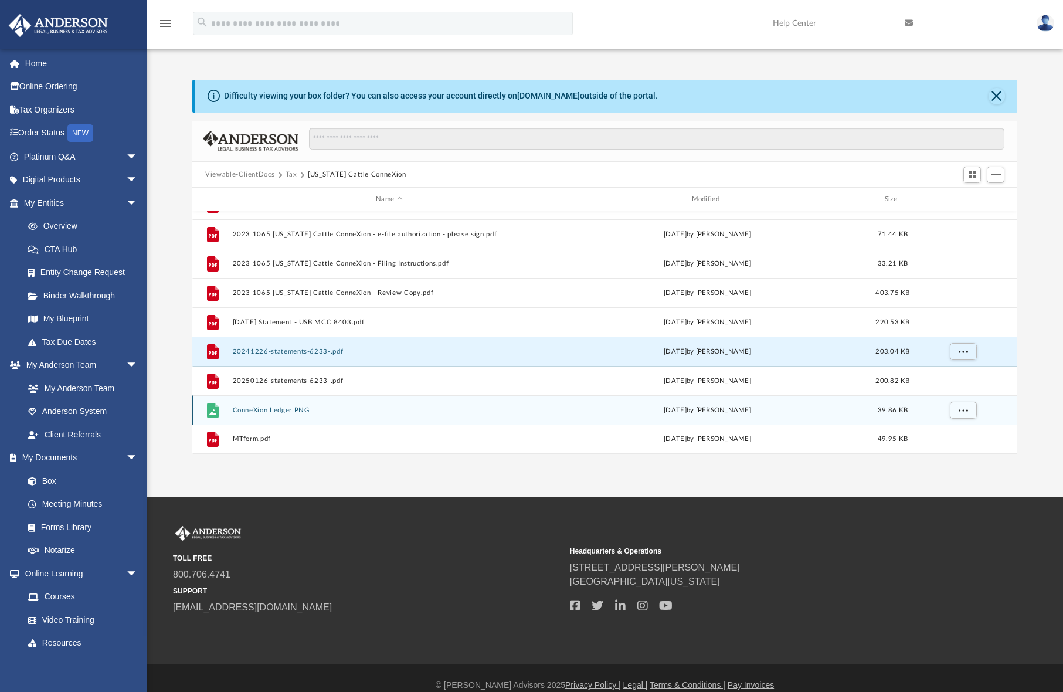
click at [274, 408] on button "ConneXion Ledger.PNG" at bounding box center [389, 410] width 313 height 8
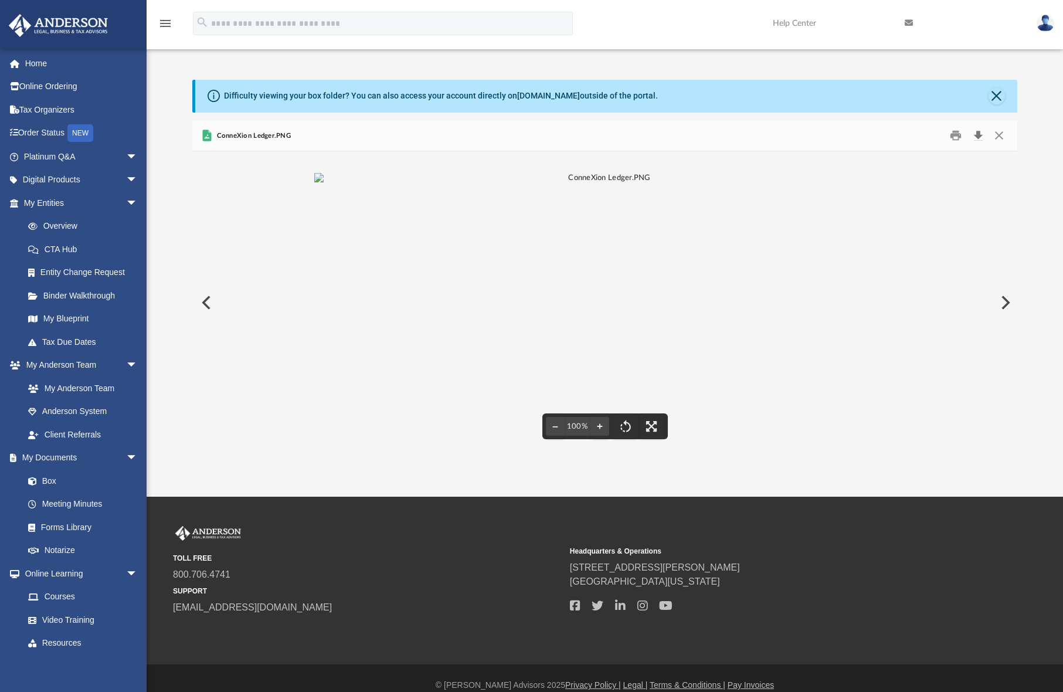
click at [980, 137] on button "Download" at bounding box center [977, 136] width 21 height 18
click at [994, 138] on button "Close" at bounding box center [998, 136] width 21 height 18
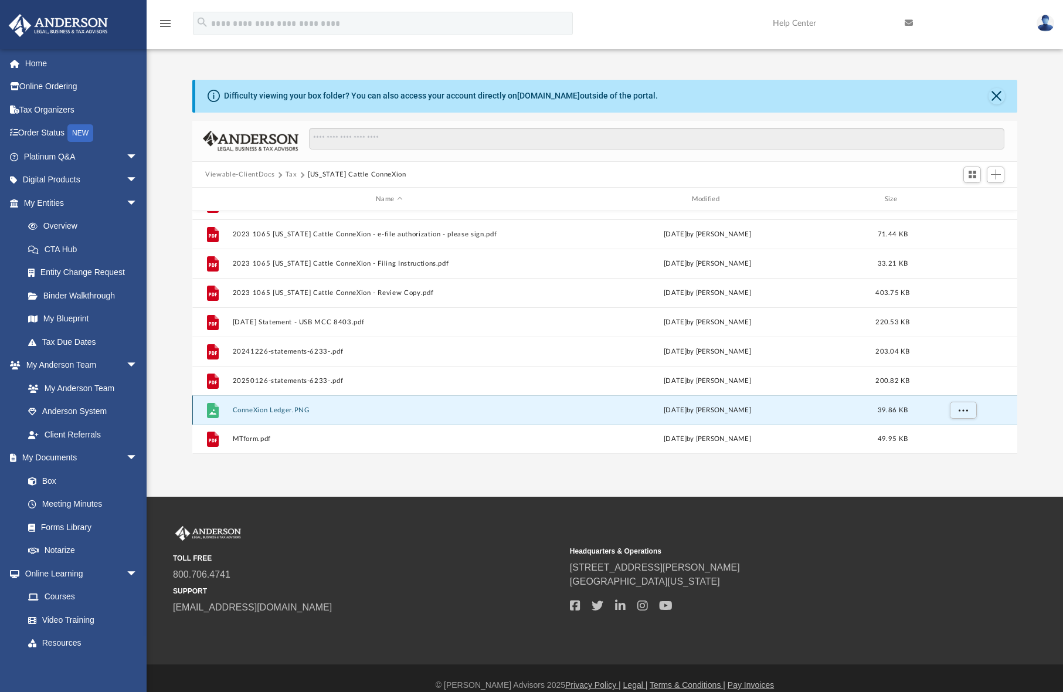
scroll to position [14, 0]
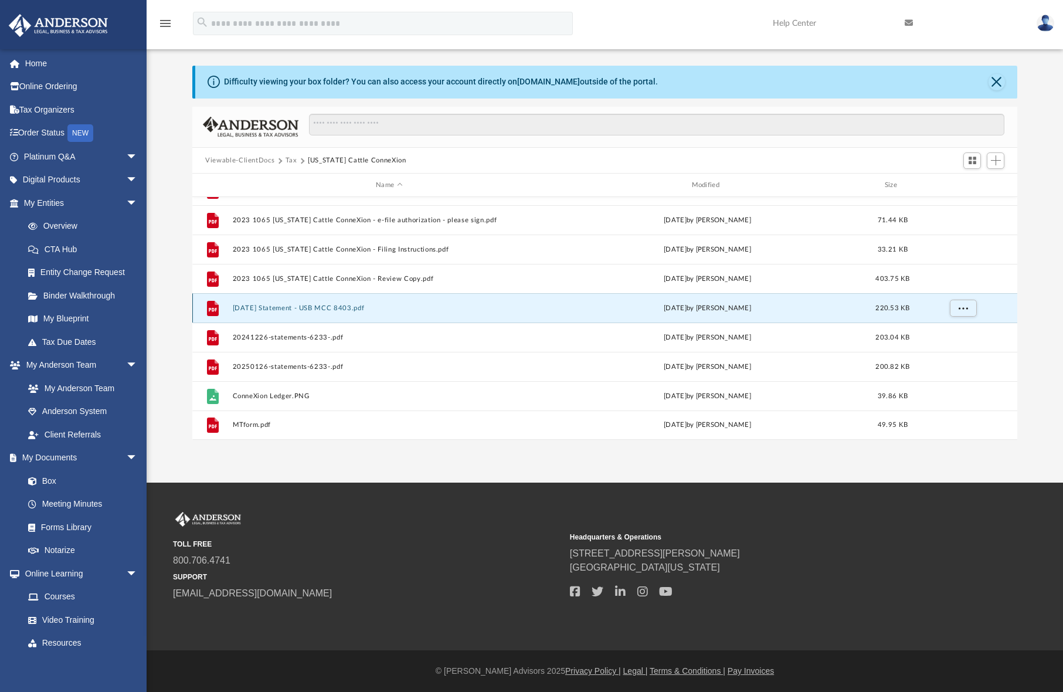
click at [334, 310] on button "2024-12-31 Statement - USB MCC 8403.pdf" at bounding box center [389, 308] width 313 height 8
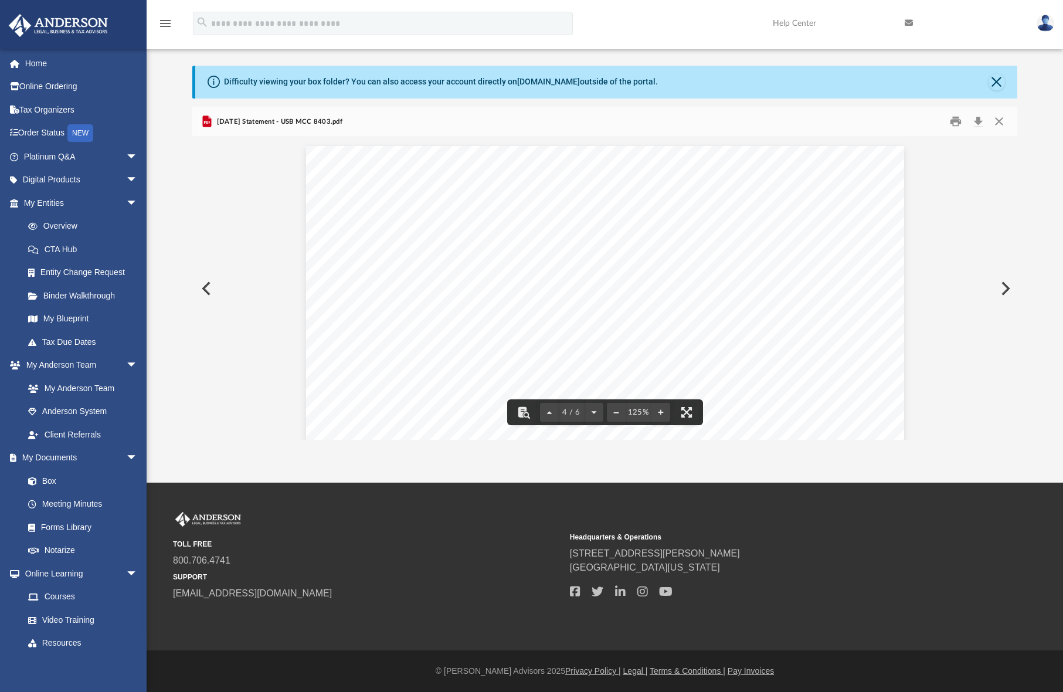
scroll to position [2375, 0]
click at [1007, 289] on button "Preview" at bounding box center [1005, 288] width 26 height 33
click at [205, 285] on button "Preview" at bounding box center [205, 288] width 26 height 33
click at [1000, 122] on button "Close" at bounding box center [998, 122] width 21 height 18
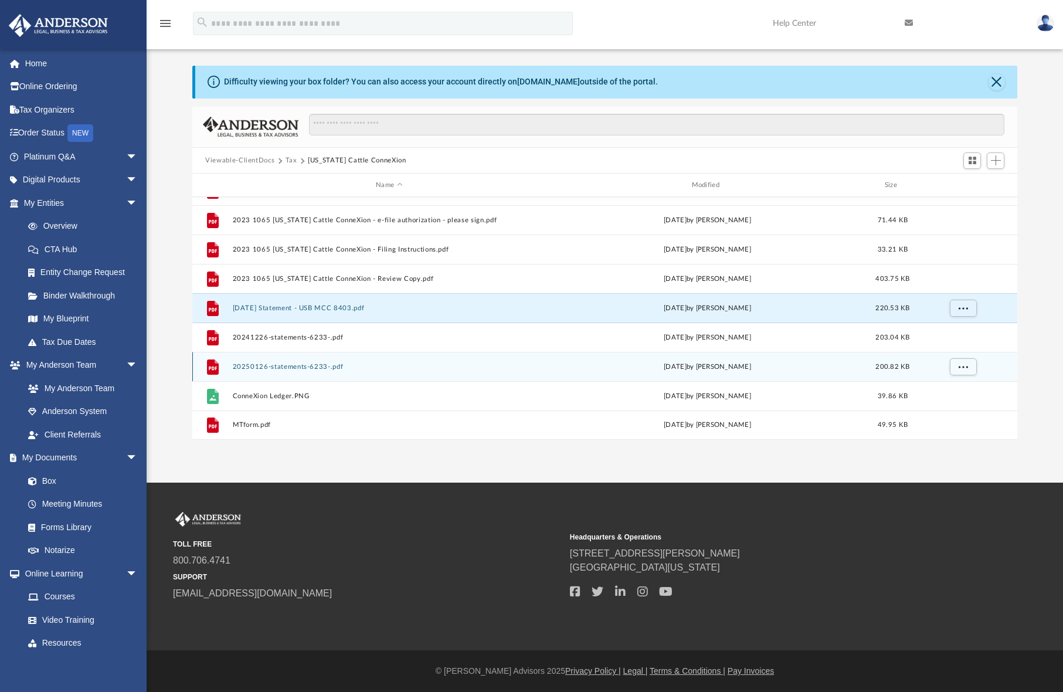
click at [319, 364] on button "20250126-statements-6233-.pdf" at bounding box center [389, 367] width 313 height 8
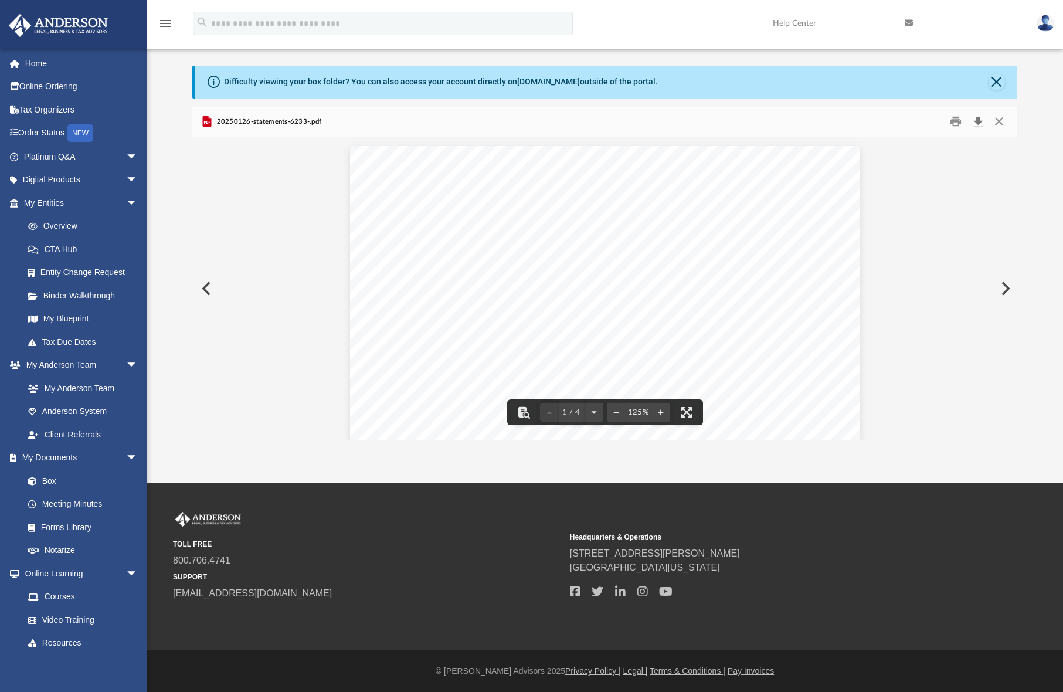
click at [976, 123] on button "Download" at bounding box center [977, 122] width 21 height 18
click at [999, 123] on button "Close" at bounding box center [998, 122] width 21 height 18
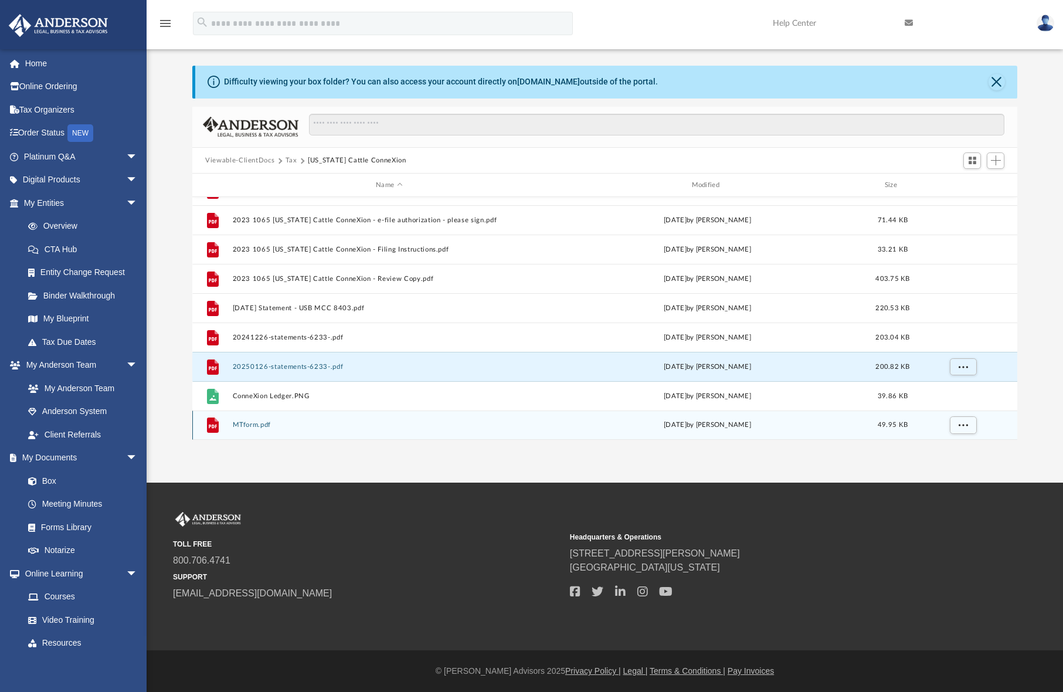
click at [266, 425] on button "MTform.pdf" at bounding box center [389, 425] width 313 height 8
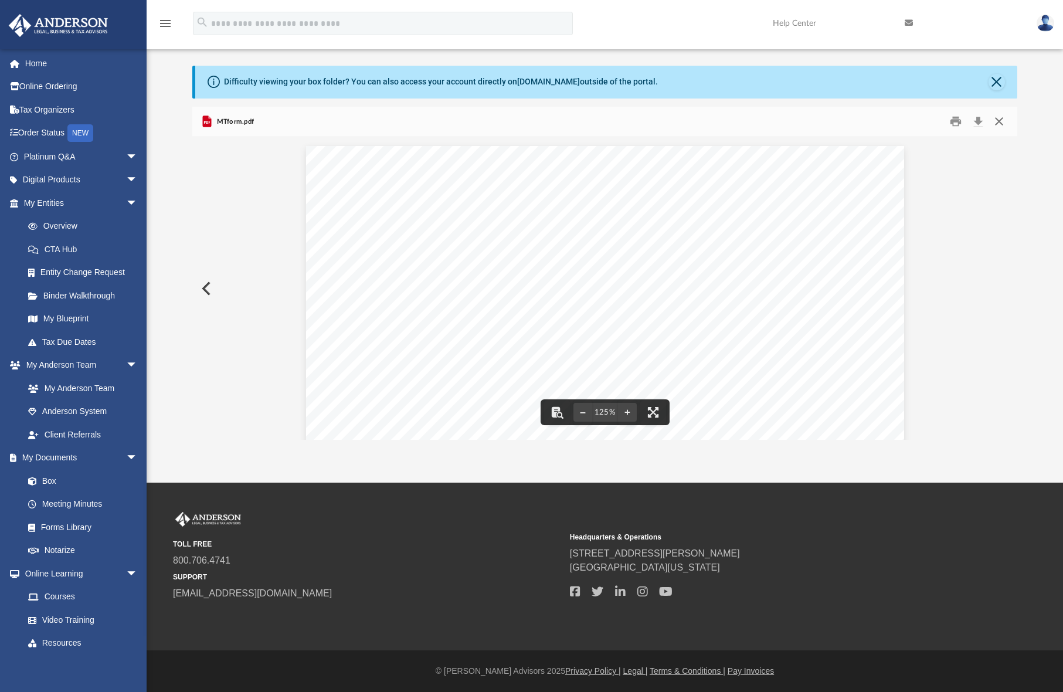
click at [1001, 119] on button "Close" at bounding box center [998, 122] width 21 height 18
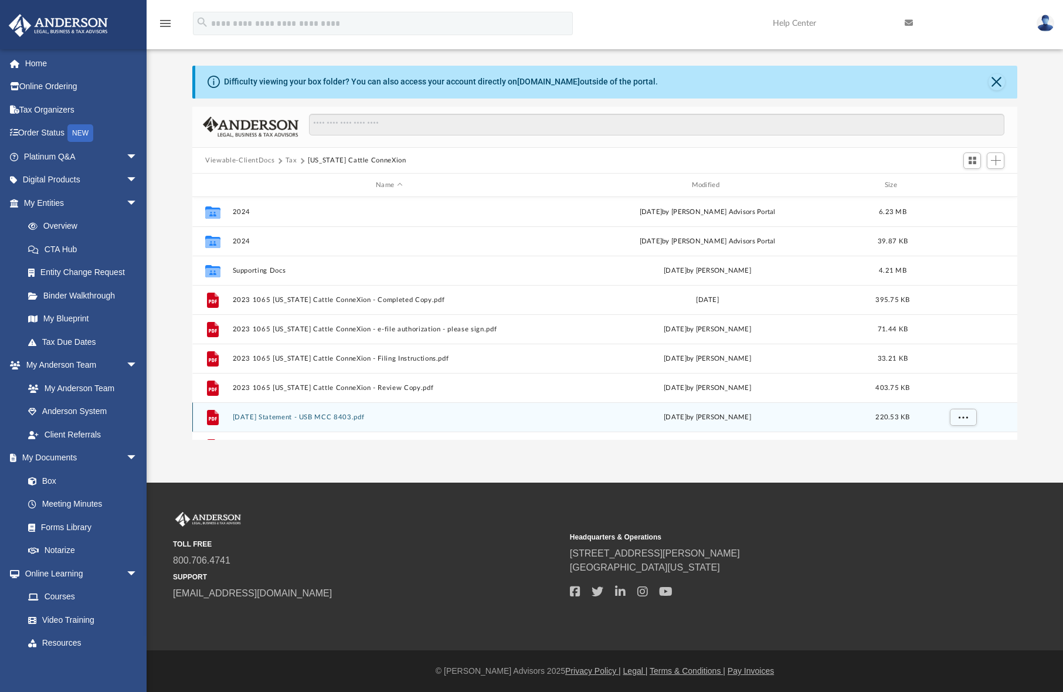
scroll to position [0, 0]
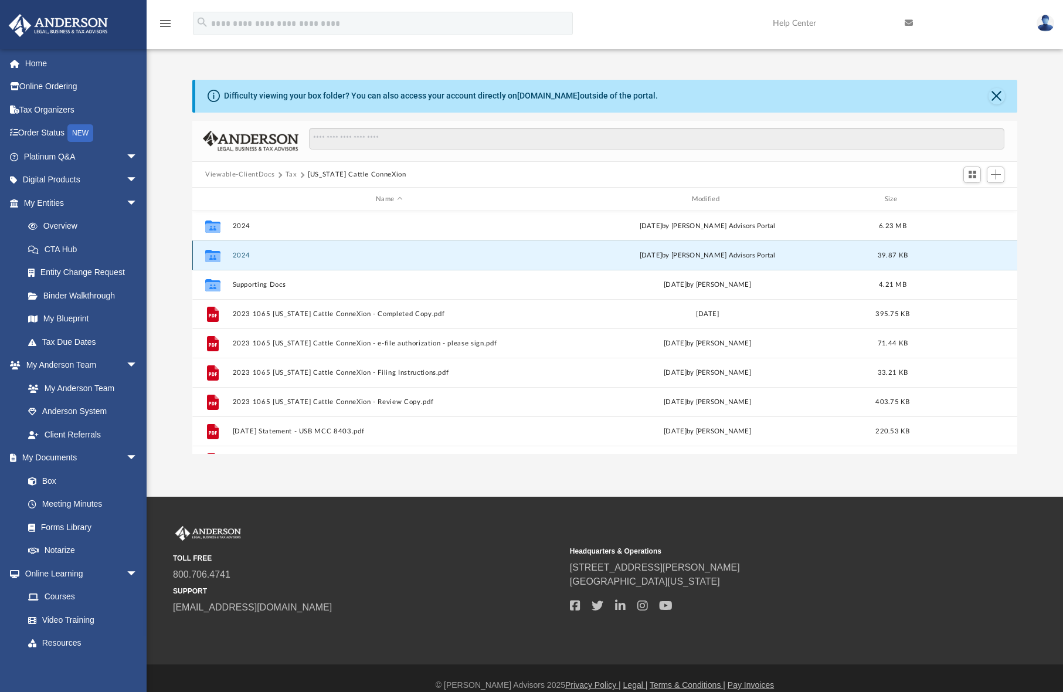
click at [242, 257] on button "2024" at bounding box center [389, 256] width 313 height 8
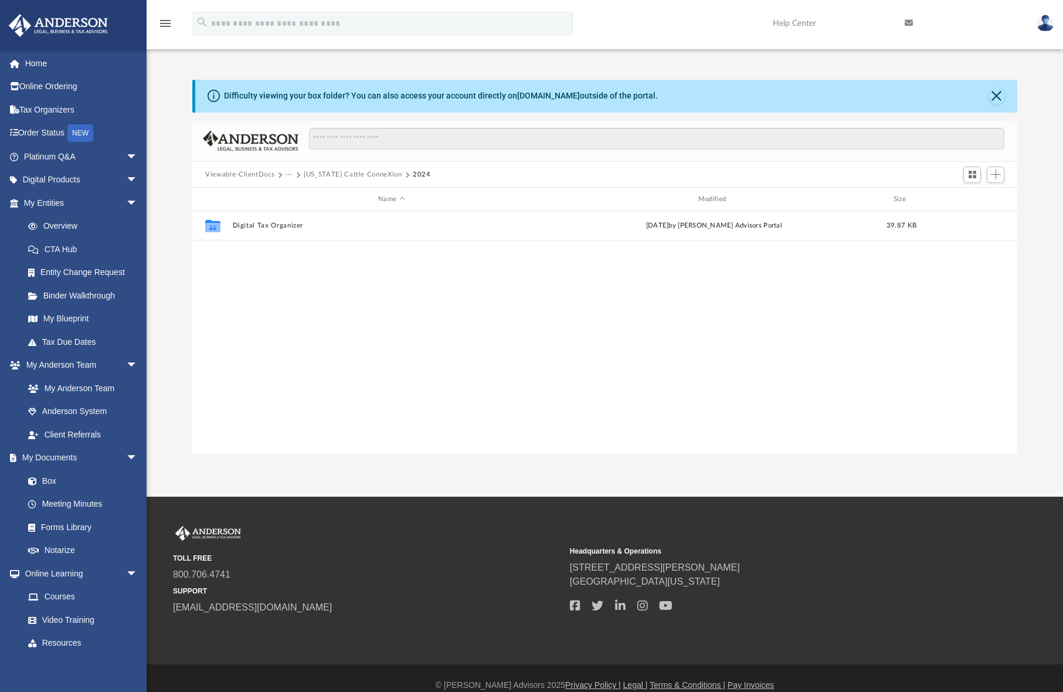
click at [230, 176] on button "Viewable-ClientDocs" at bounding box center [239, 174] width 69 height 11
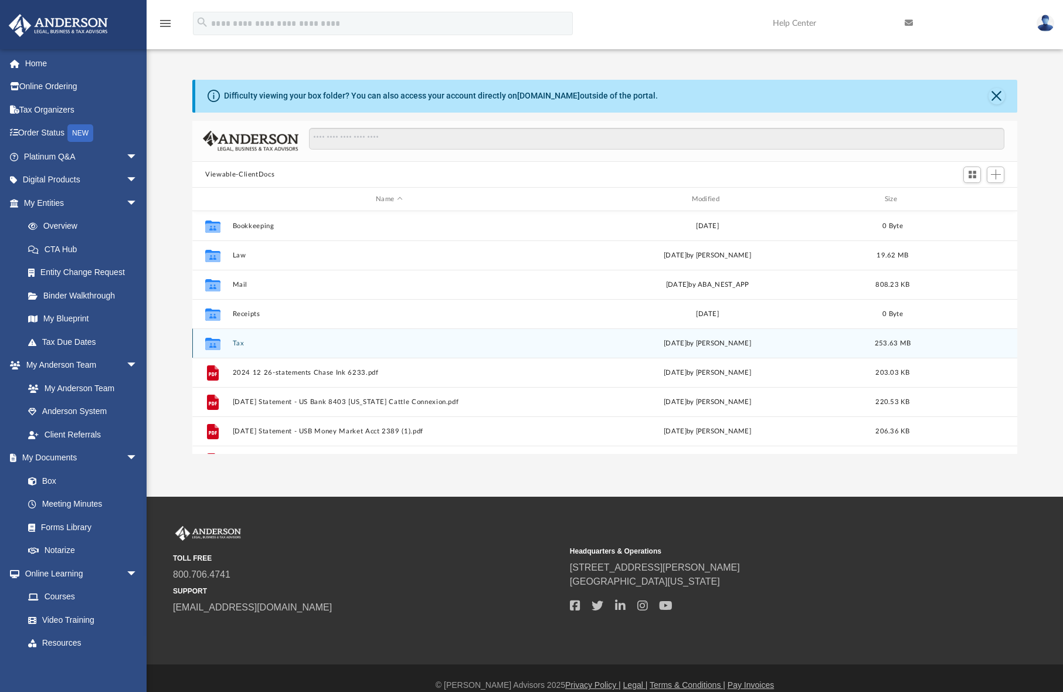
click at [241, 347] on div "Collaborated Folder Tax Fri Aug 29 2025 by Alex Price 253.63 MB" at bounding box center [604, 342] width 825 height 29
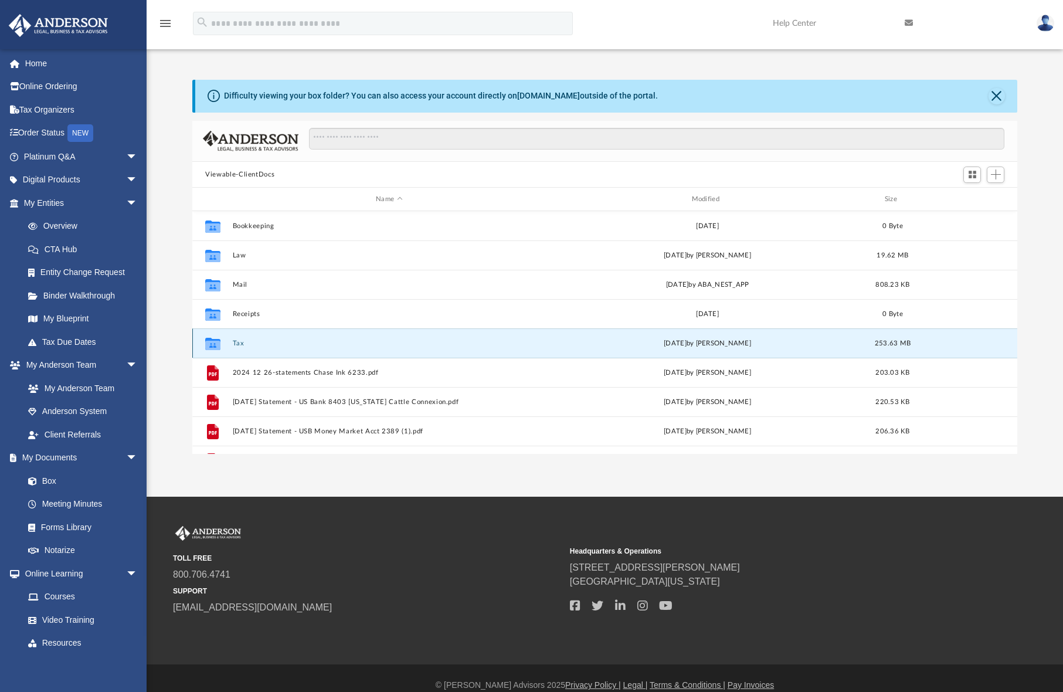
click at [243, 344] on button "Tax" at bounding box center [389, 343] width 313 height 8
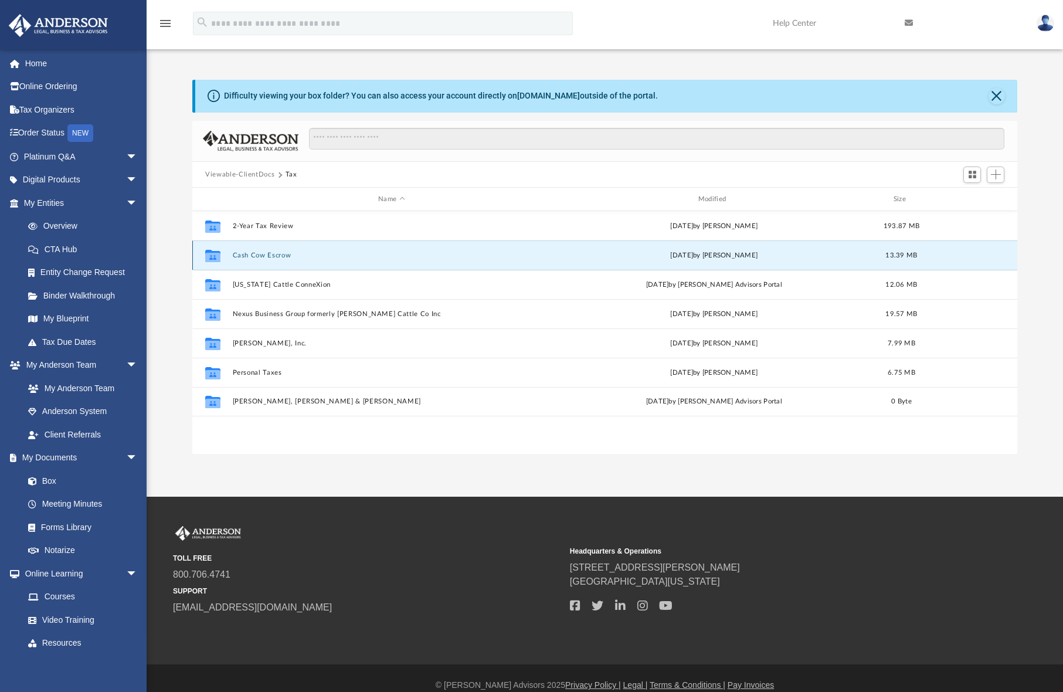
click at [264, 257] on button "Cash Cow Escrow" at bounding box center [392, 256] width 318 height 8
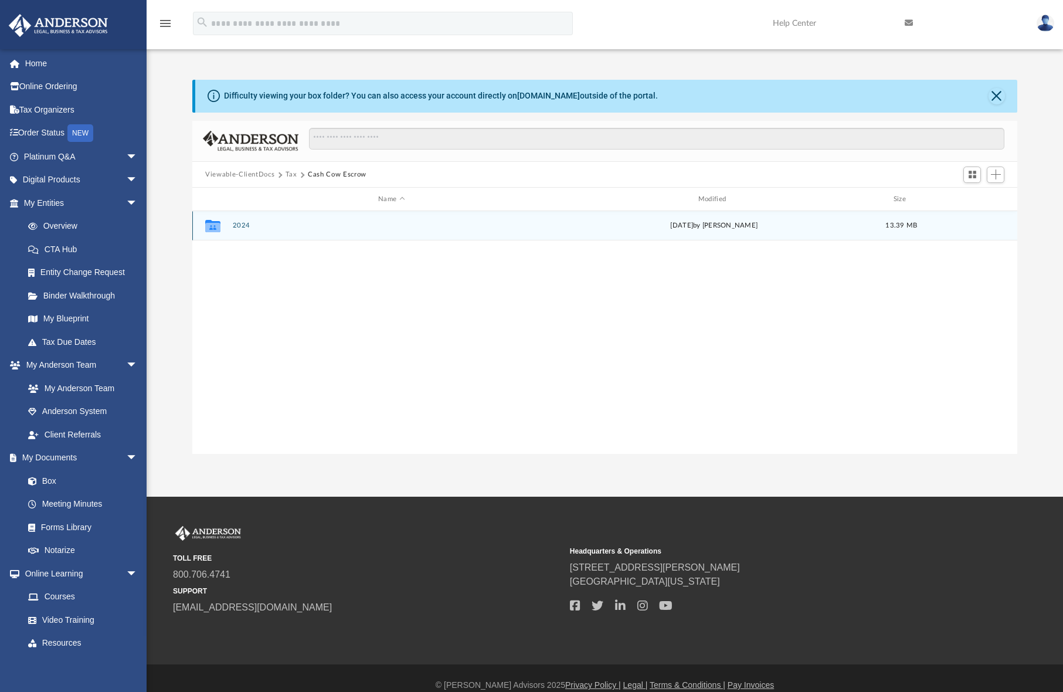
click at [234, 227] on button "2024" at bounding box center [392, 226] width 318 height 8
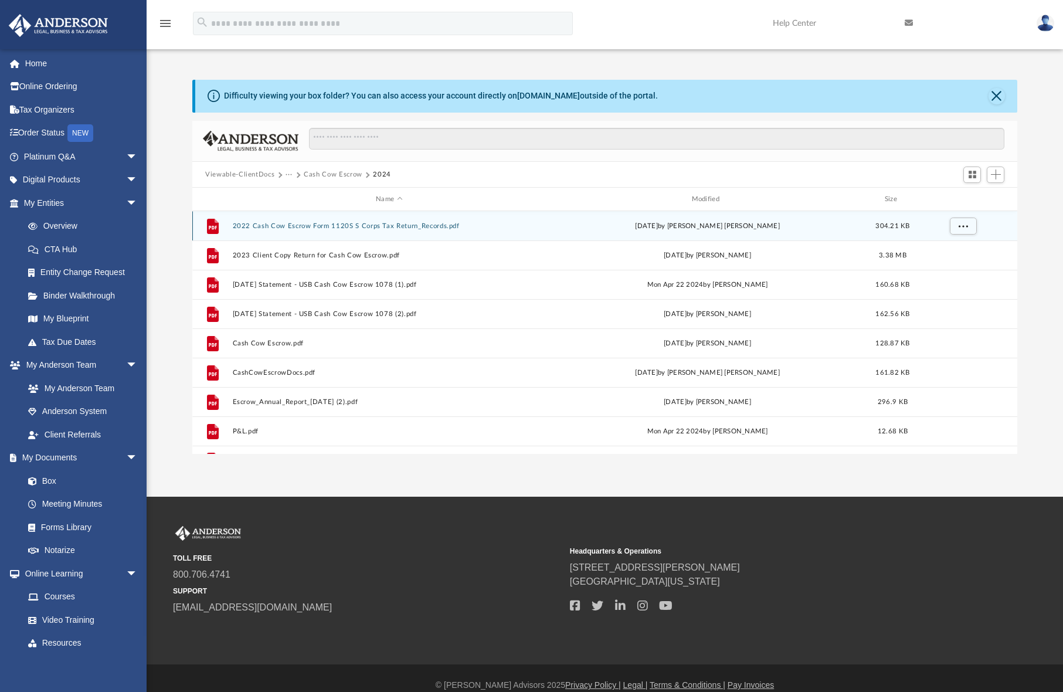
scroll to position [21, 0]
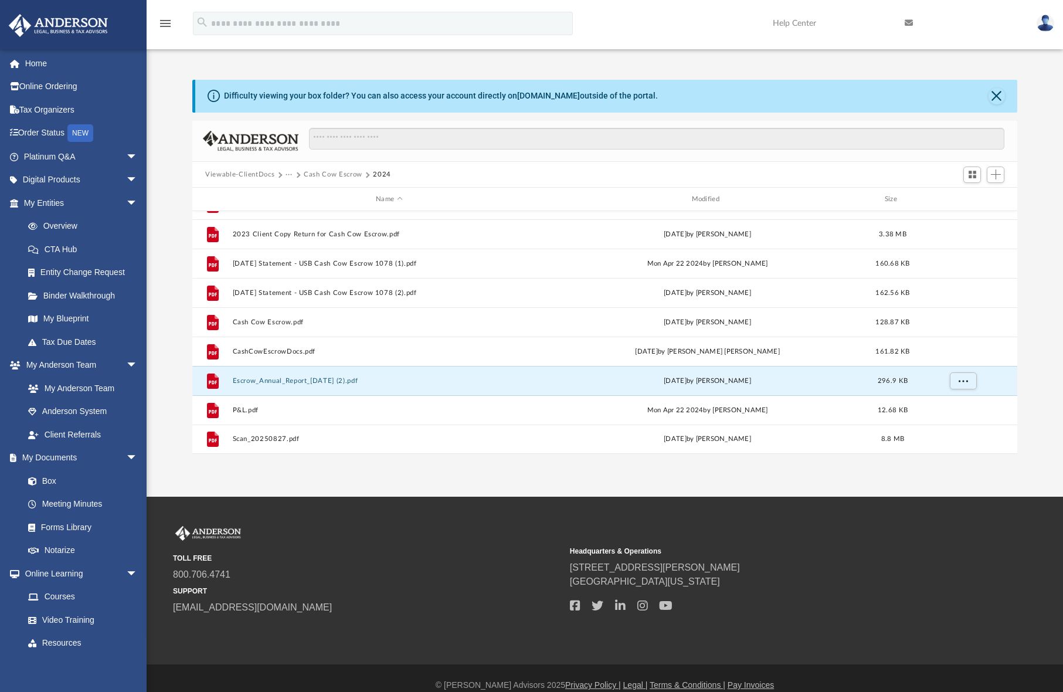
drag, startPoint x: 311, startPoint y: 382, endPoint x: 290, endPoint y: 477, distance: 97.8
click at [290, 477] on div "App team@connexionlivestock.com Sign Out team@connexionlivestock.com Home Onlin…" at bounding box center [531, 248] width 1063 height 497
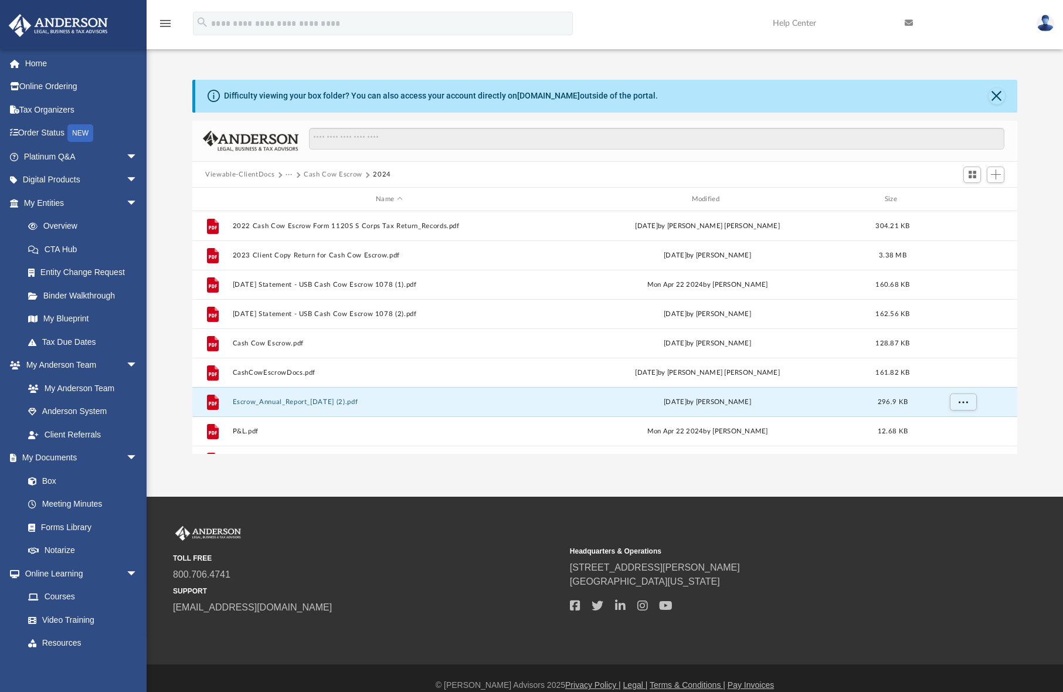
click at [225, 176] on button "Viewable-ClientDocs" at bounding box center [239, 174] width 69 height 11
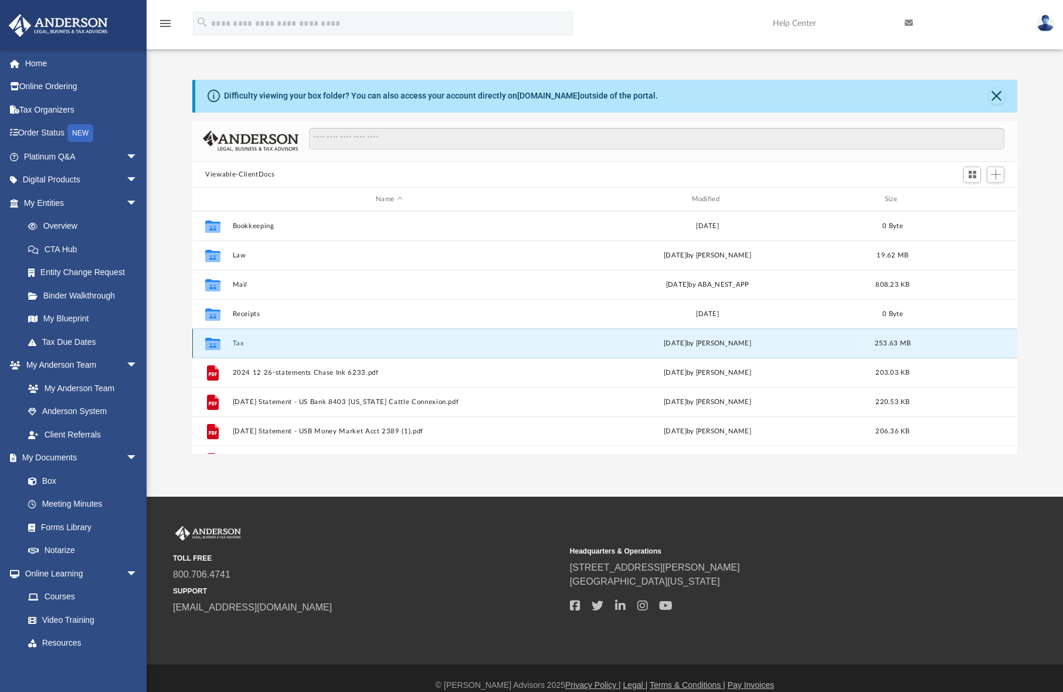
click at [233, 347] on button "Tax" at bounding box center [389, 343] width 313 height 8
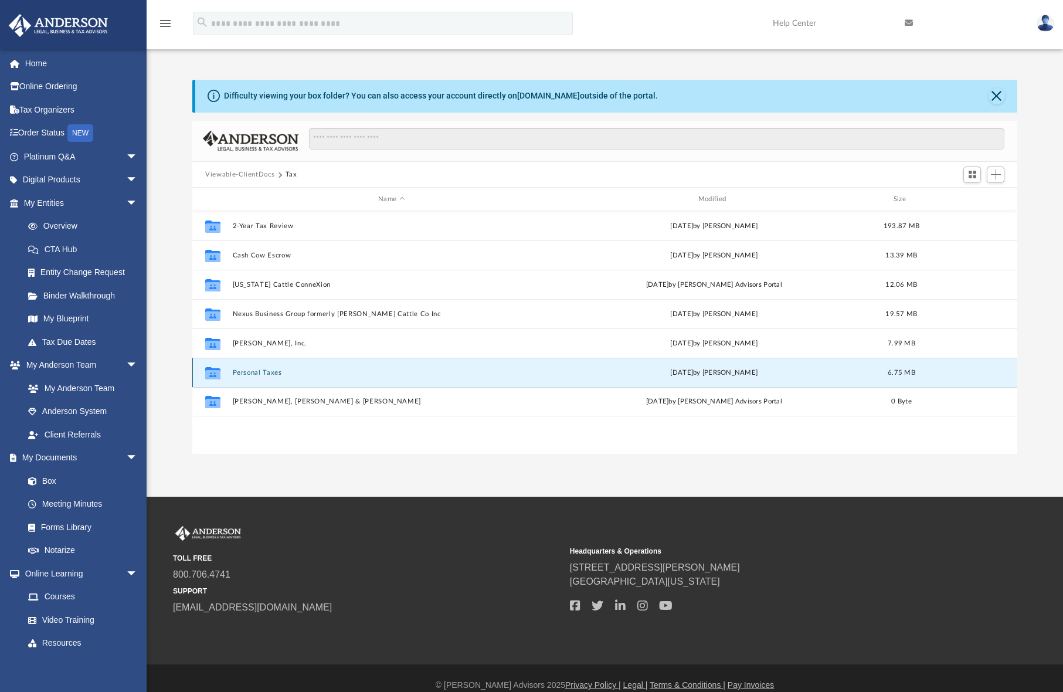
click at [257, 369] on button "Personal Taxes" at bounding box center [392, 373] width 318 height 8
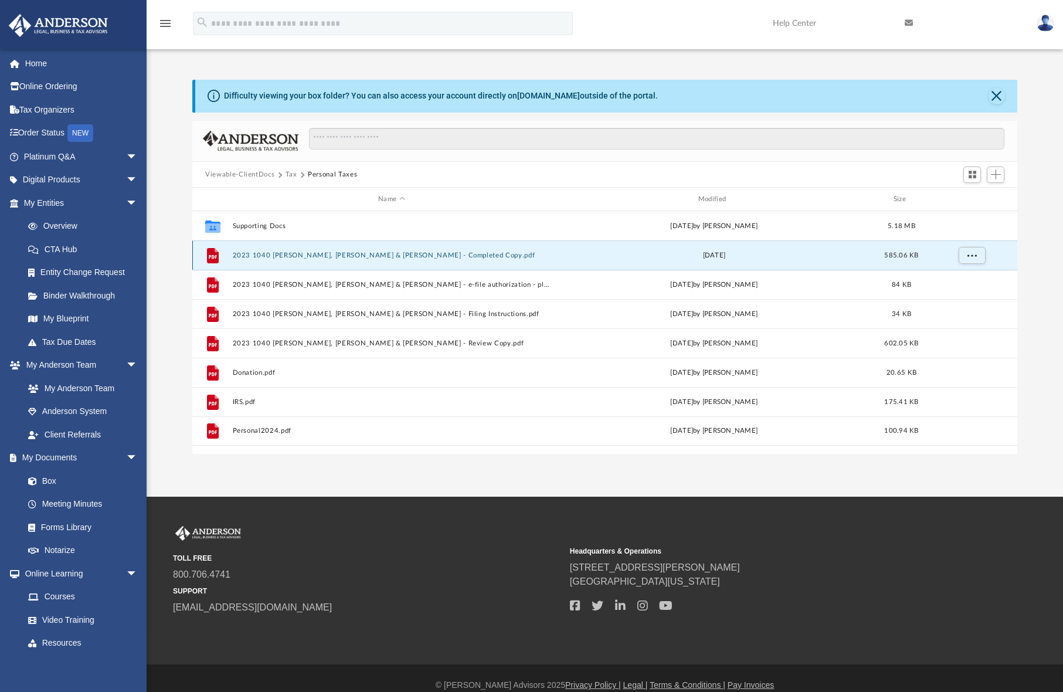
click at [303, 255] on button "2023 1040 Robbie, Scott & Mitzi - Completed Copy.pdf" at bounding box center [392, 256] width 318 height 8
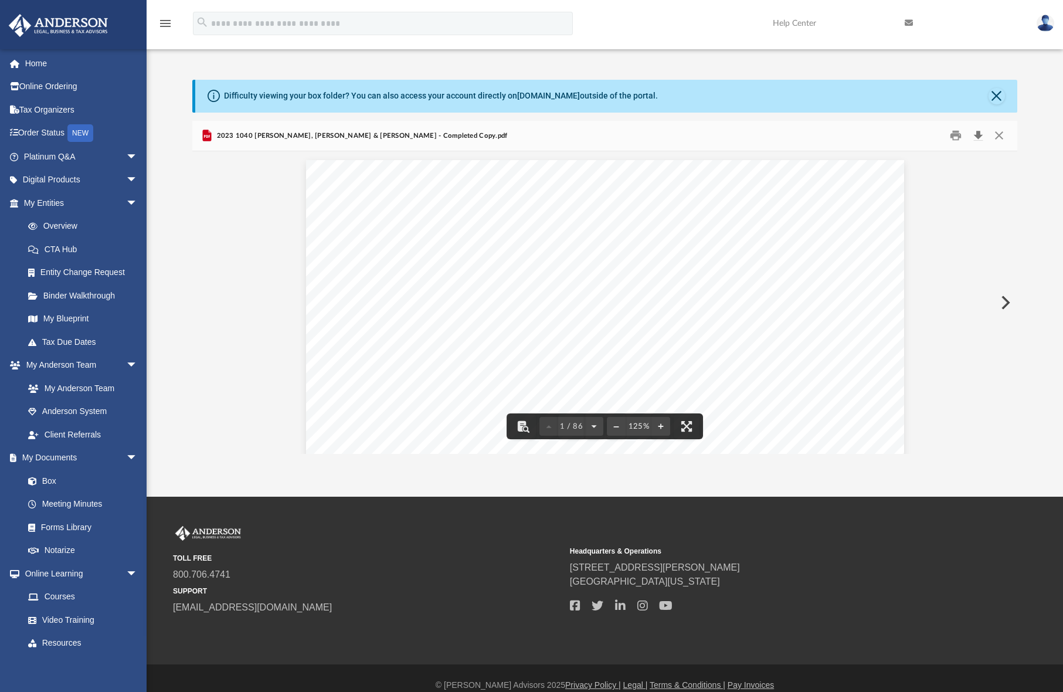
click at [982, 134] on button "Download" at bounding box center [977, 136] width 21 height 18
click at [1004, 300] on button "Preview" at bounding box center [1005, 302] width 26 height 33
click at [1006, 305] on button "Preview" at bounding box center [1005, 302] width 26 height 33
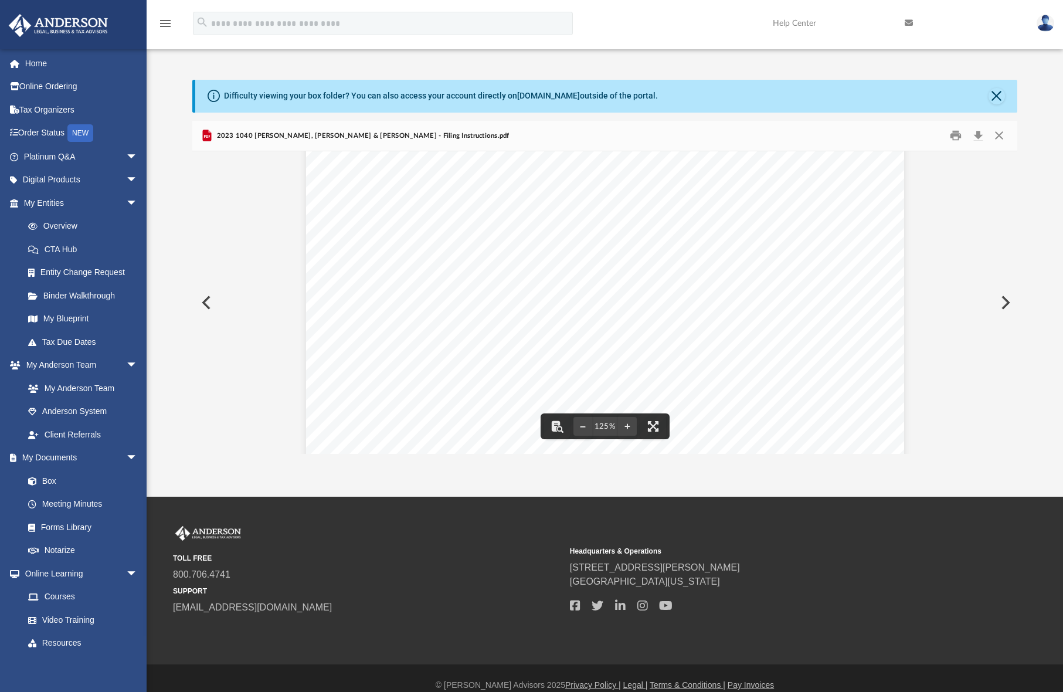
click at [1006, 297] on button "Preview" at bounding box center [1005, 302] width 26 height 33
click at [208, 305] on button "Preview" at bounding box center [205, 302] width 26 height 33
click at [1009, 298] on button "Preview" at bounding box center [1005, 302] width 26 height 33
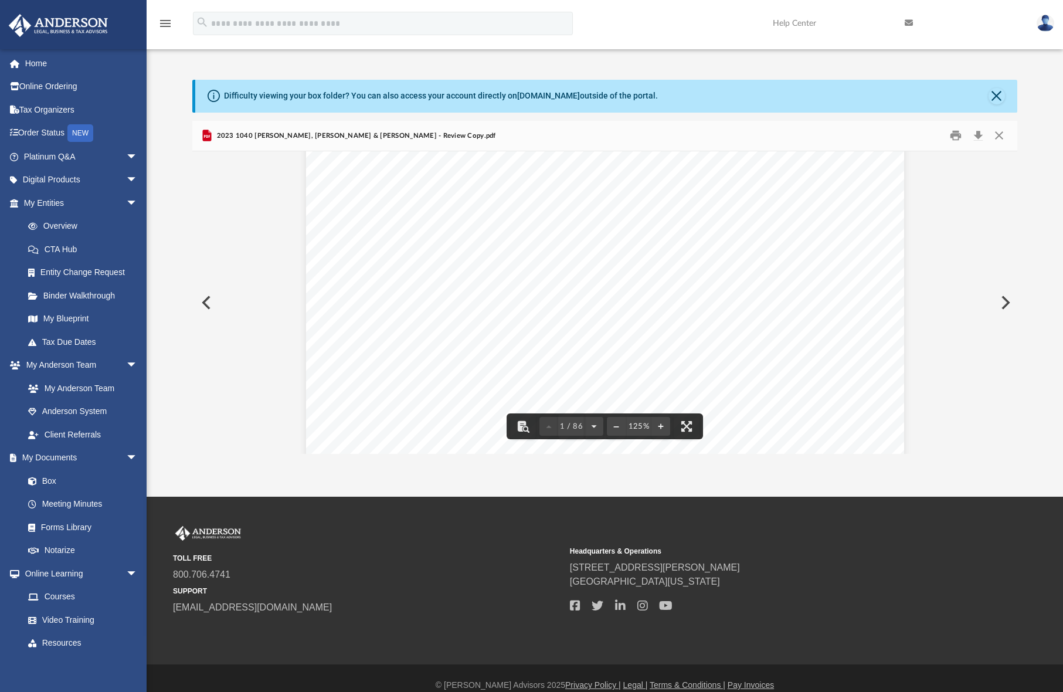
click at [1004, 305] on button "Preview" at bounding box center [1005, 302] width 26 height 33
click at [979, 134] on button "Download" at bounding box center [977, 136] width 21 height 18
click at [946, 391] on div "Document Viewer" at bounding box center [604, 312] width 825 height 790
click at [1003, 300] on button "Preview" at bounding box center [1005, 302] width 26 height 33
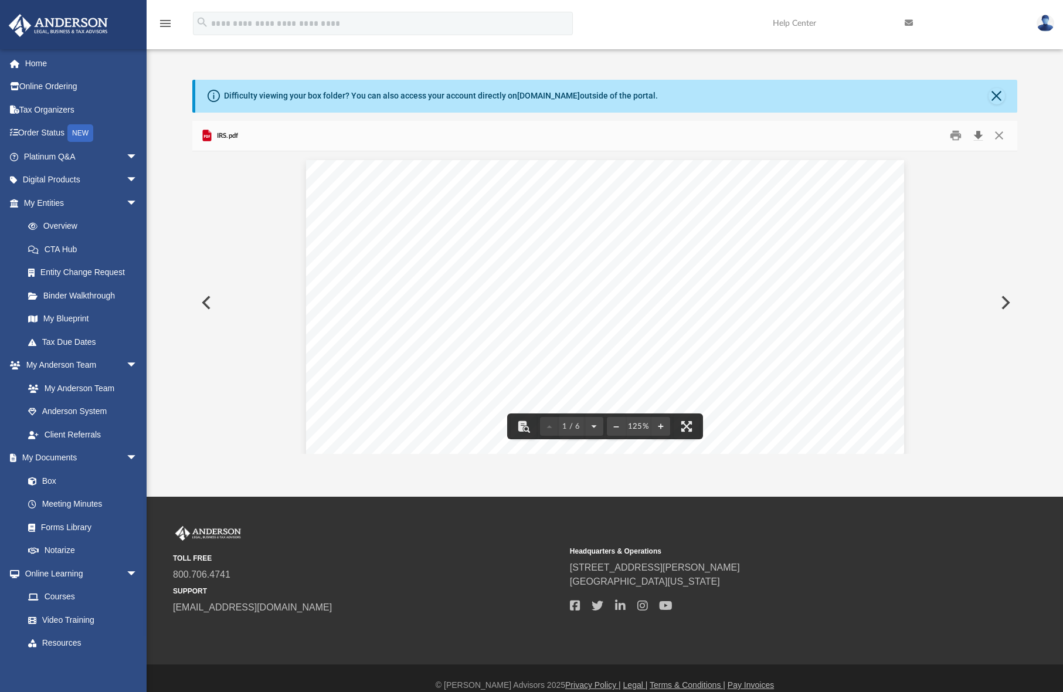
click at [976, 137] on button "Download" at bounding box center [977, 136] width 21 height 18
click at [1005, 302] on button "Preview" at bounding box center [1005, 302] width 26 height 33
click at [976, 138] on button "Download" at bounding box center [977, 136] width 21 height 18
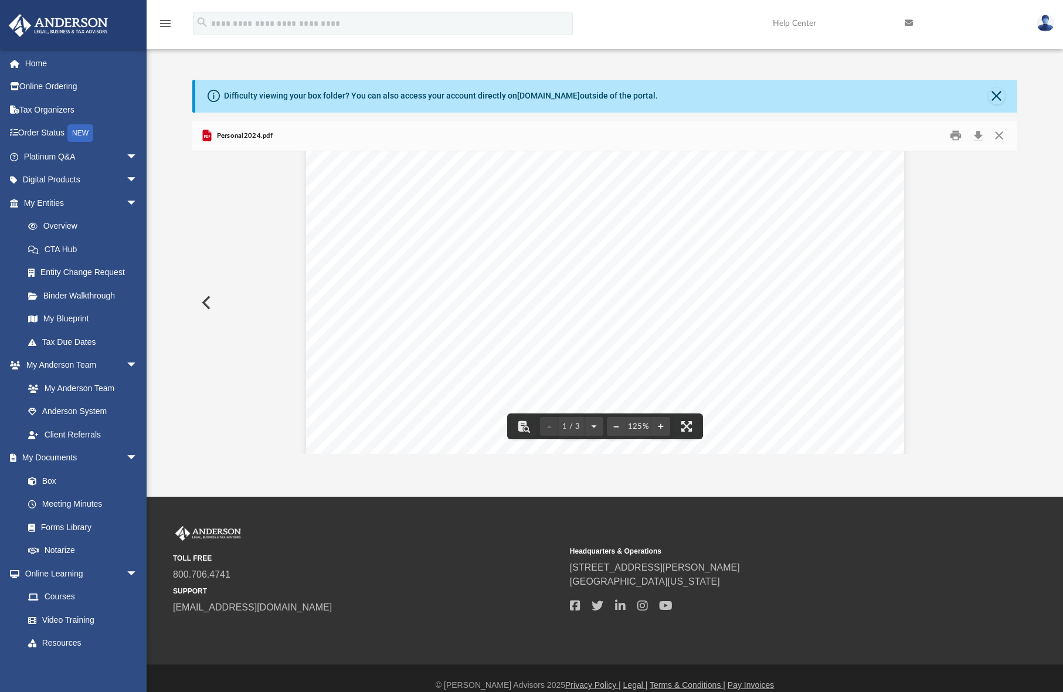
click at [1000, 134] on button "Close" at bounding box center [998, 136] width 21 height 18
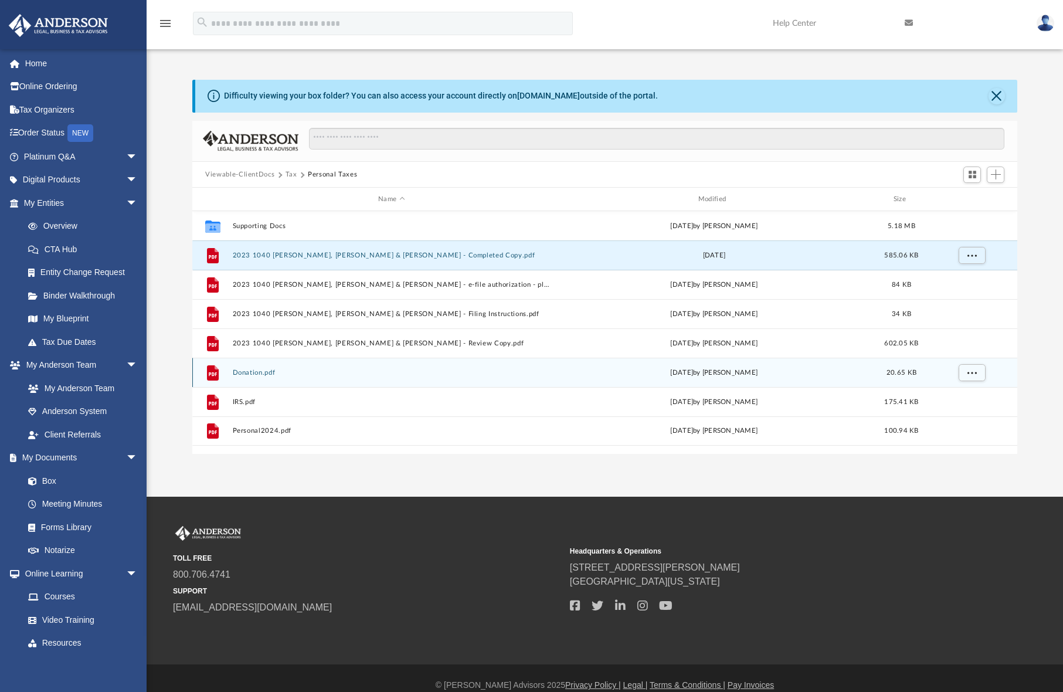
scroll to position [14, 0]
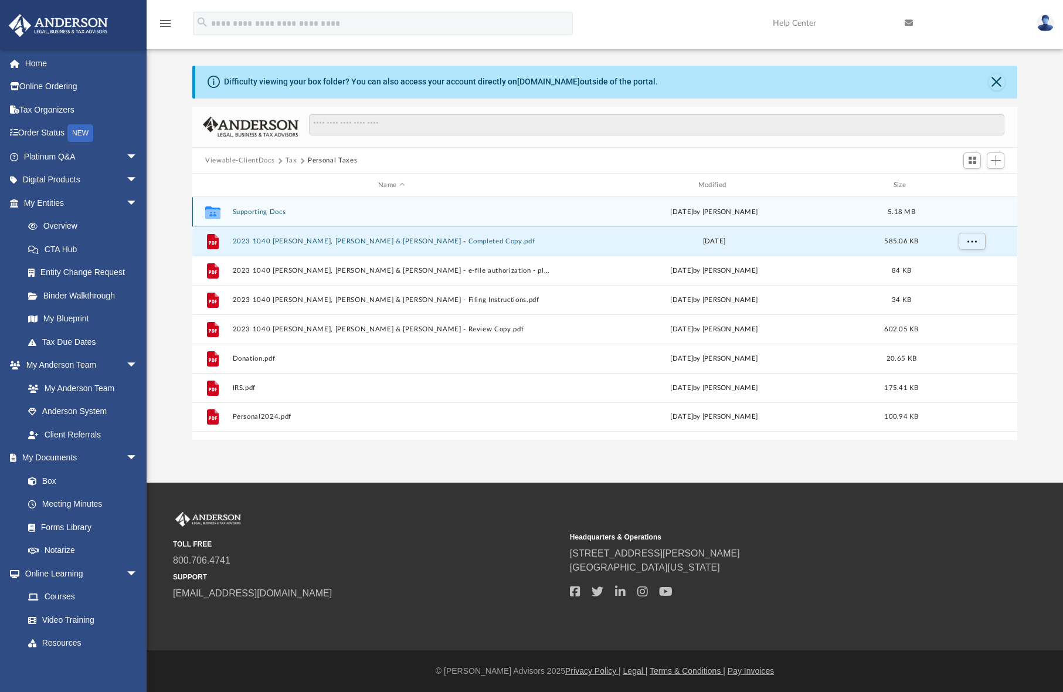
click at [254, 214] on button "Supporting Docs" at bounding box center [392, 212] width 318 height 8
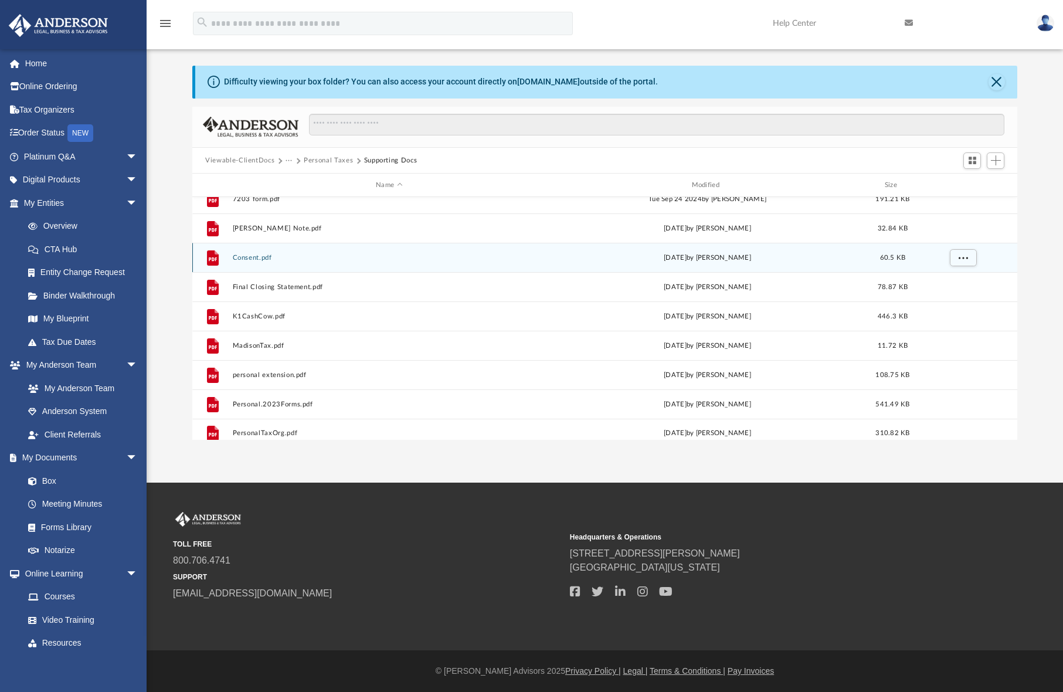
scroll to position [138, 0]
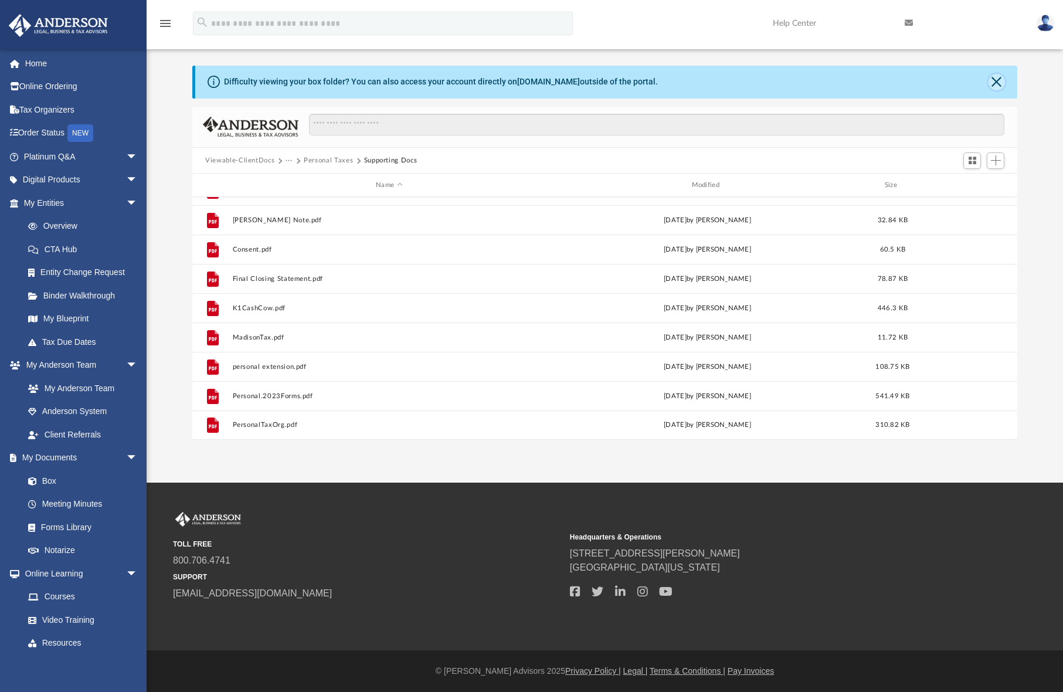
click at [999, 80] on button "Close" at bounding box center [997, 82] width 16 height 16
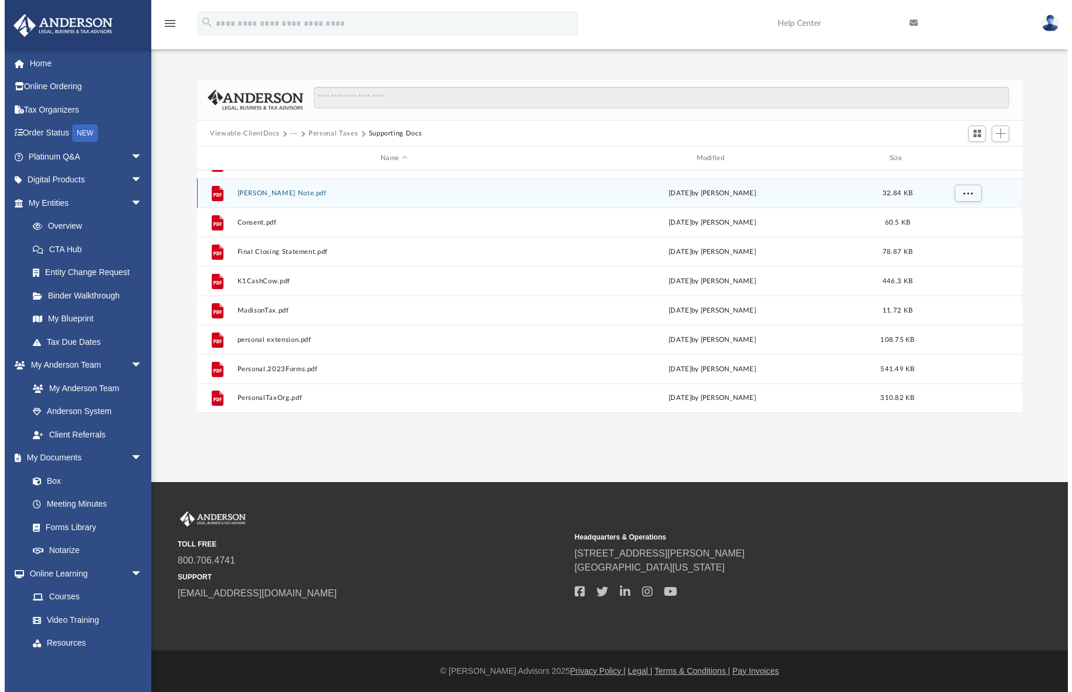
scroll to position [258, 824]
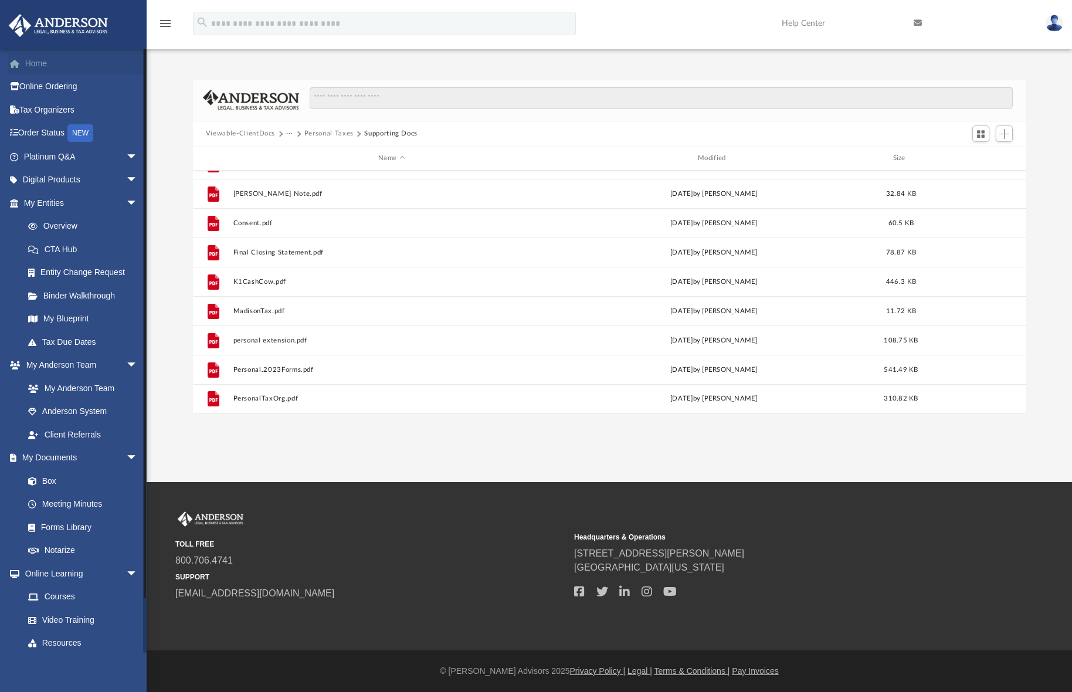
click at [40, 67] on link "Home" at bounding box center [81, 63] width 147 height 23
